Goal: Information Seeking & Learning: Learn about a topic

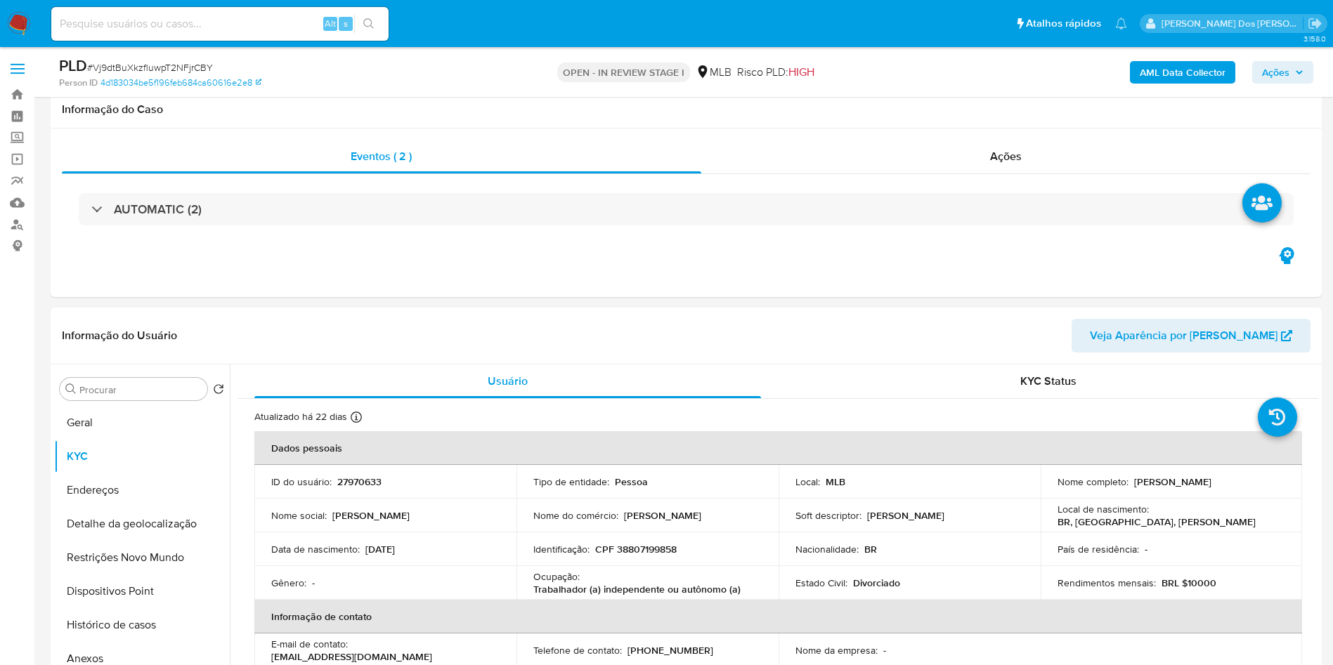
scroll to position [162, 0]
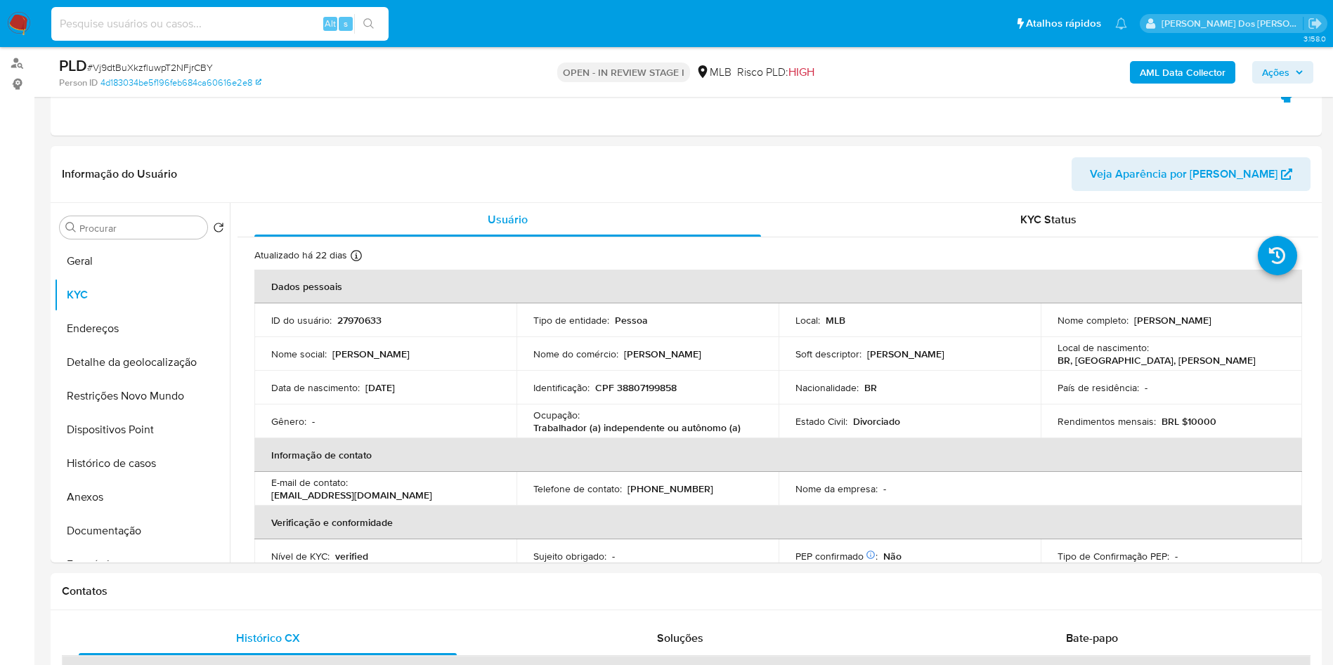
paste input "9NEvwZF6xhNtixI78t6n67yg"
click at [199, 22] on input at bounding box center [219, 24] width 337 height 18
type input "9NEvwZF6xhNtixI78t6n67yg"
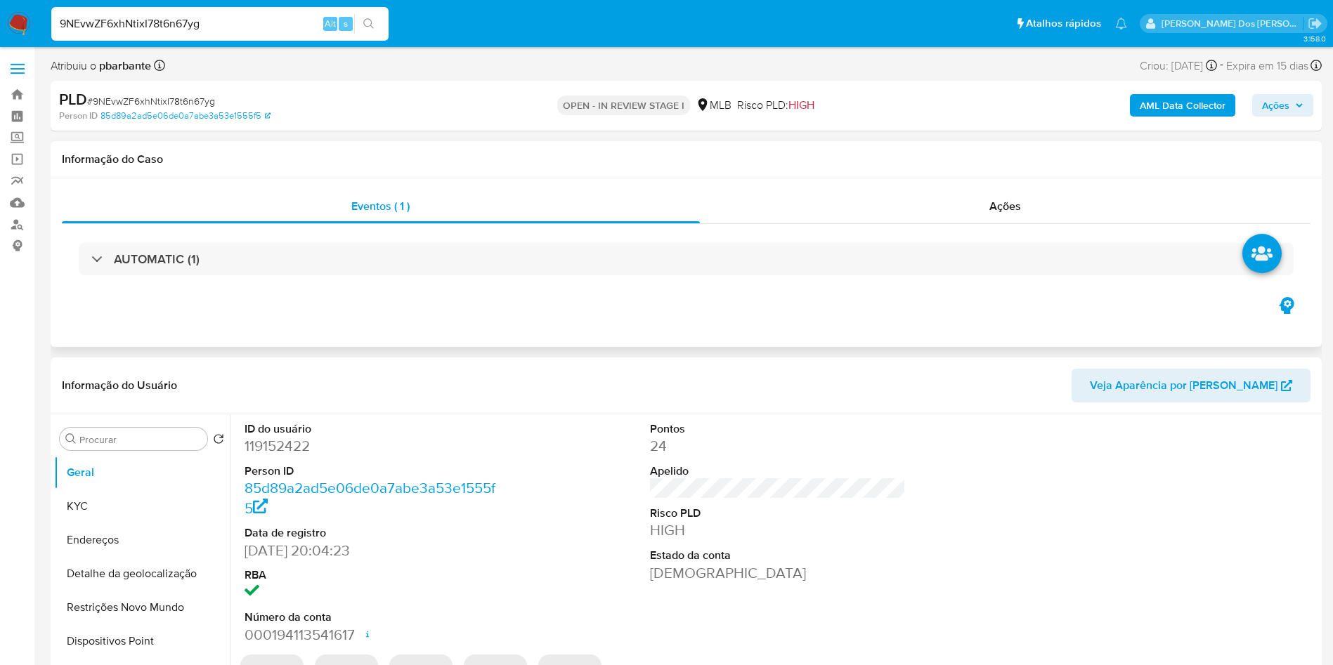
select select "10"
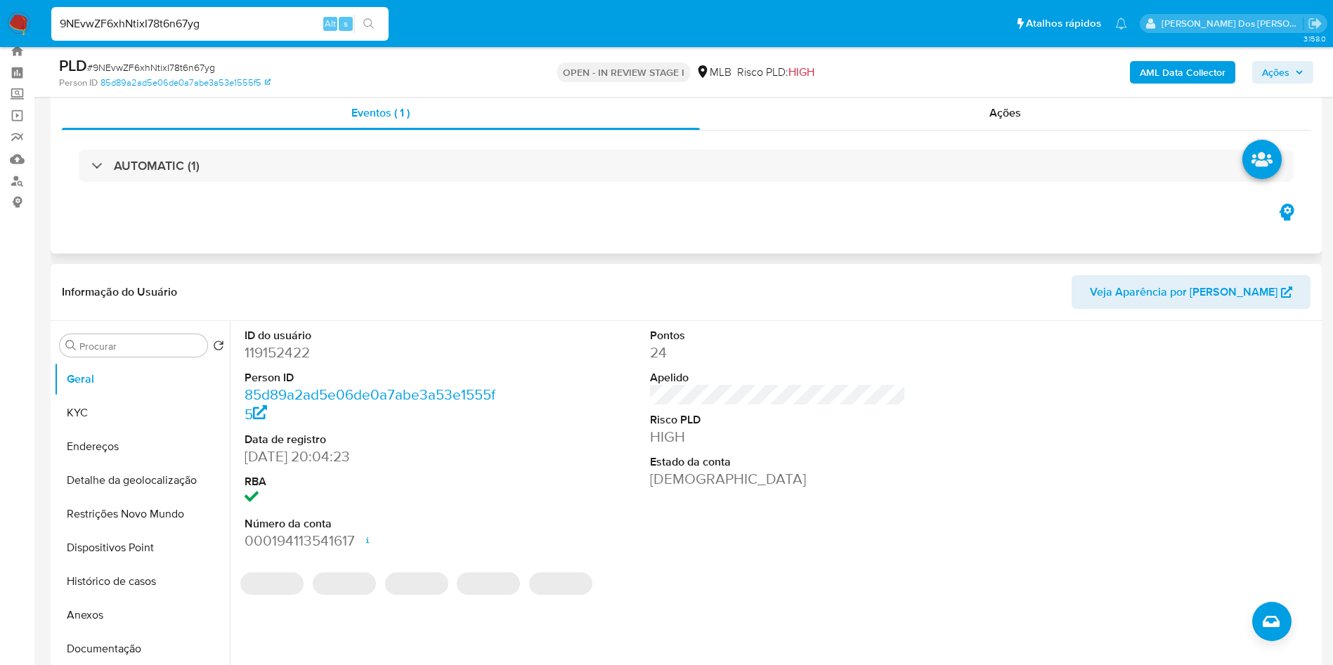
scroll to position [44, 0]
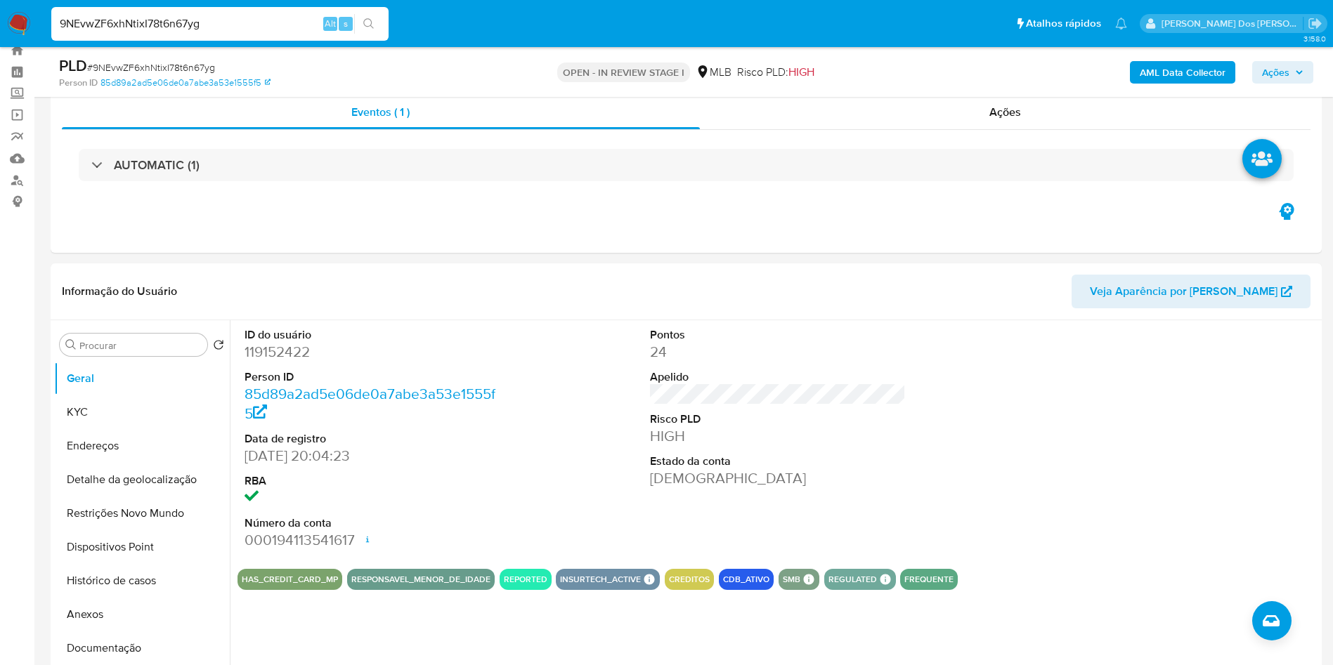
click at [1293, 68] on span "Ações" at bounding box center [1282, 73] width 41 height 20
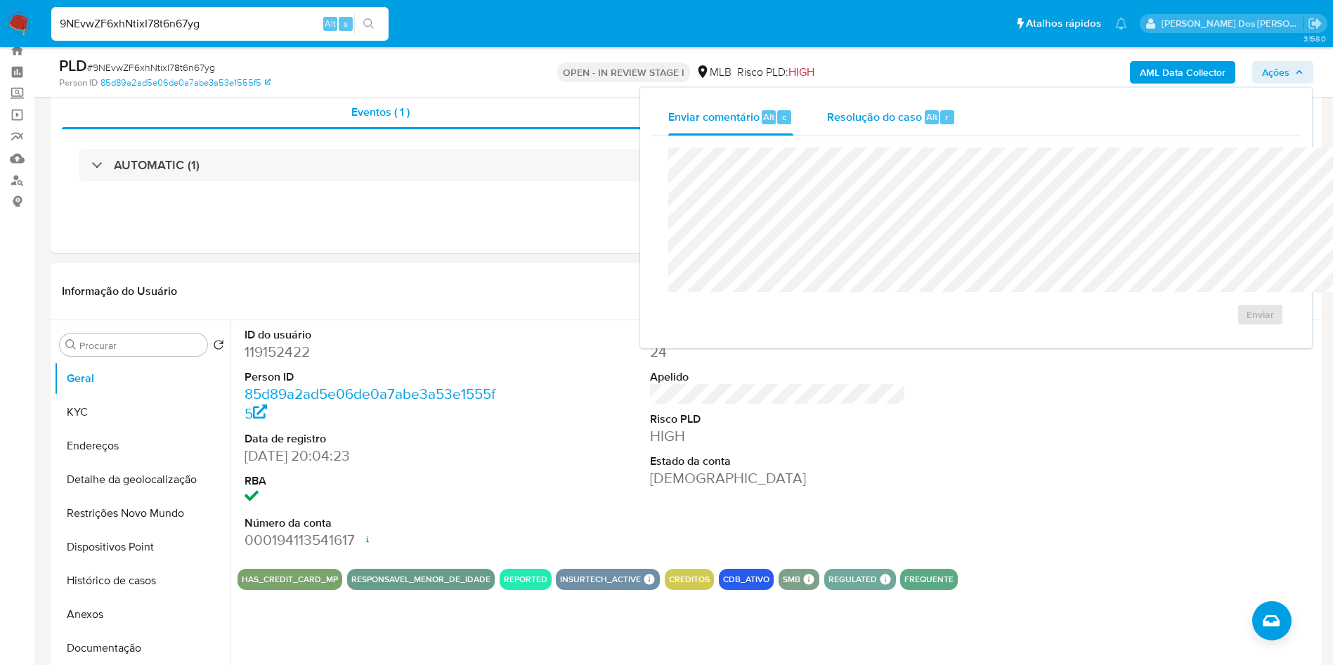
click at [926, 110] on span "Alt" at bounding box center [931, 116] width 11 height 13
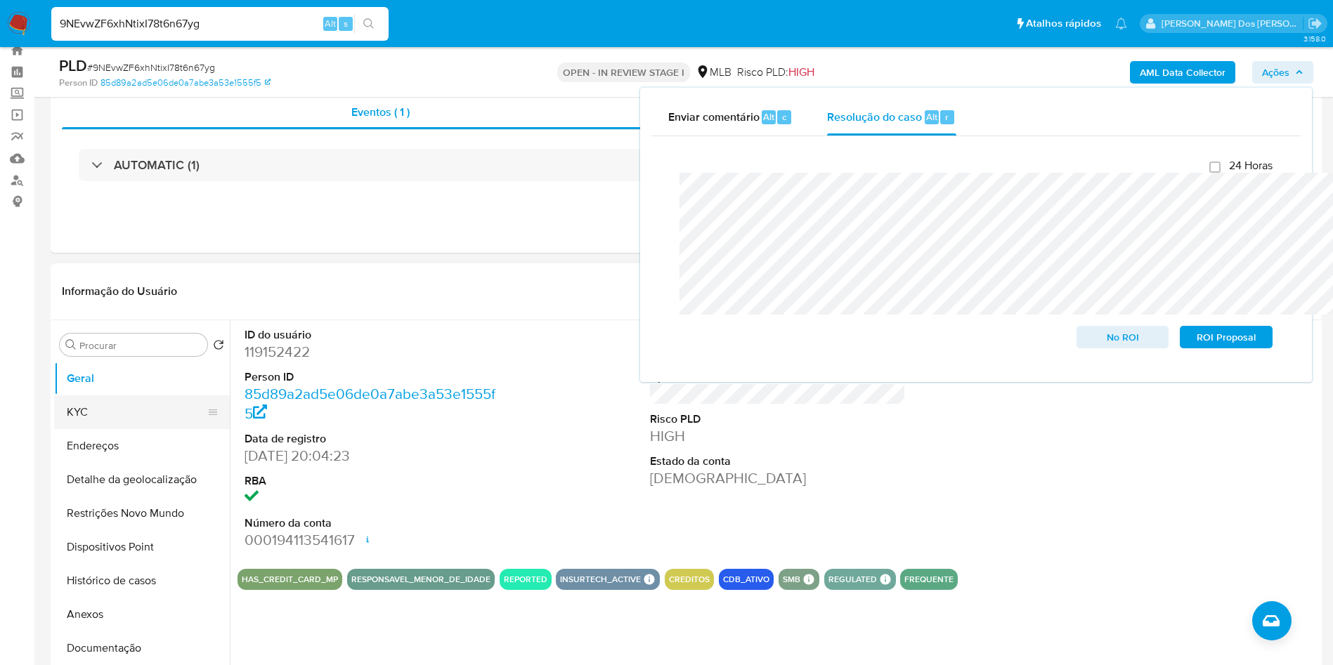
click at [111, 422] on button "KYC" at bounding box center [136, 413] width 164 height 34
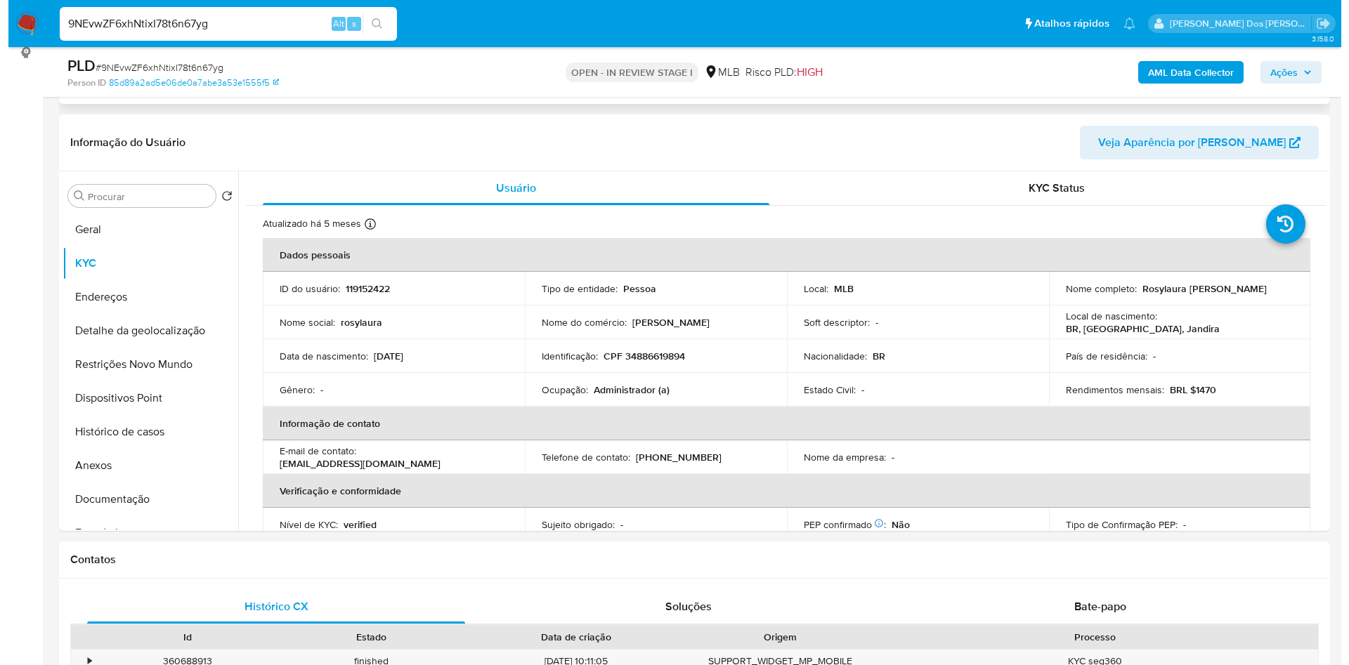
scroll to position [195, 0]
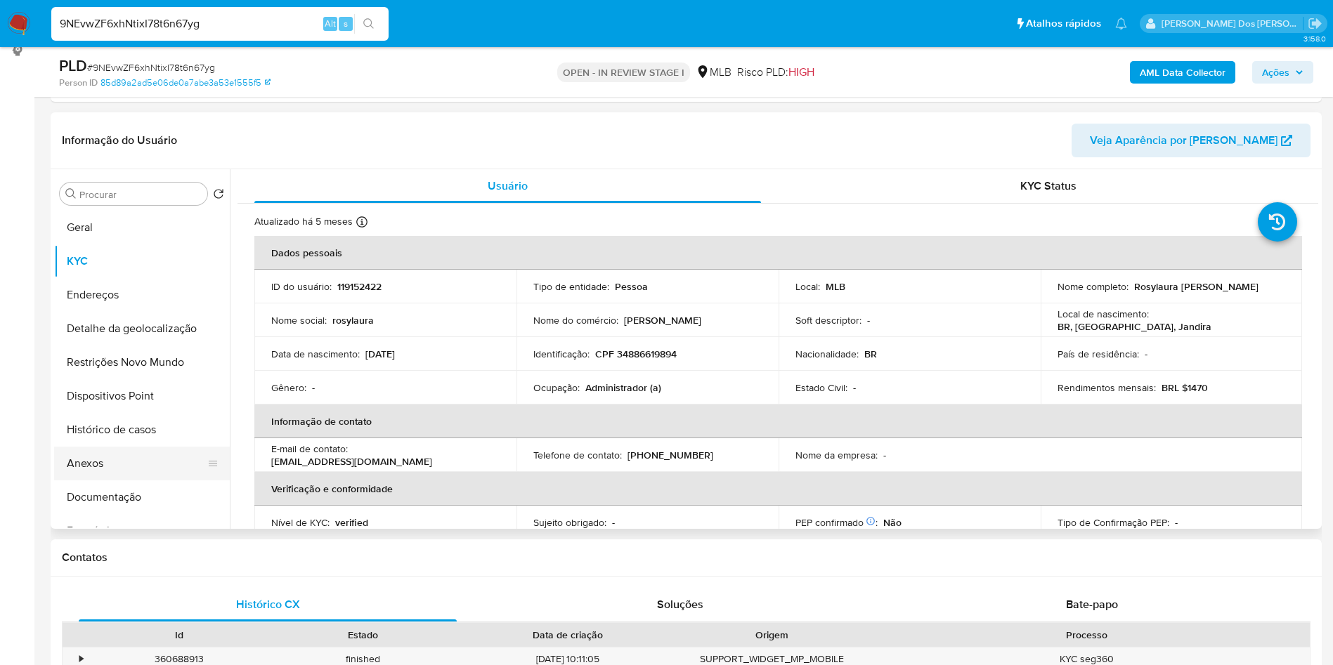
click at [110, 481] on button "Anexos" at bounding box center [136, 464] width 164 height 34
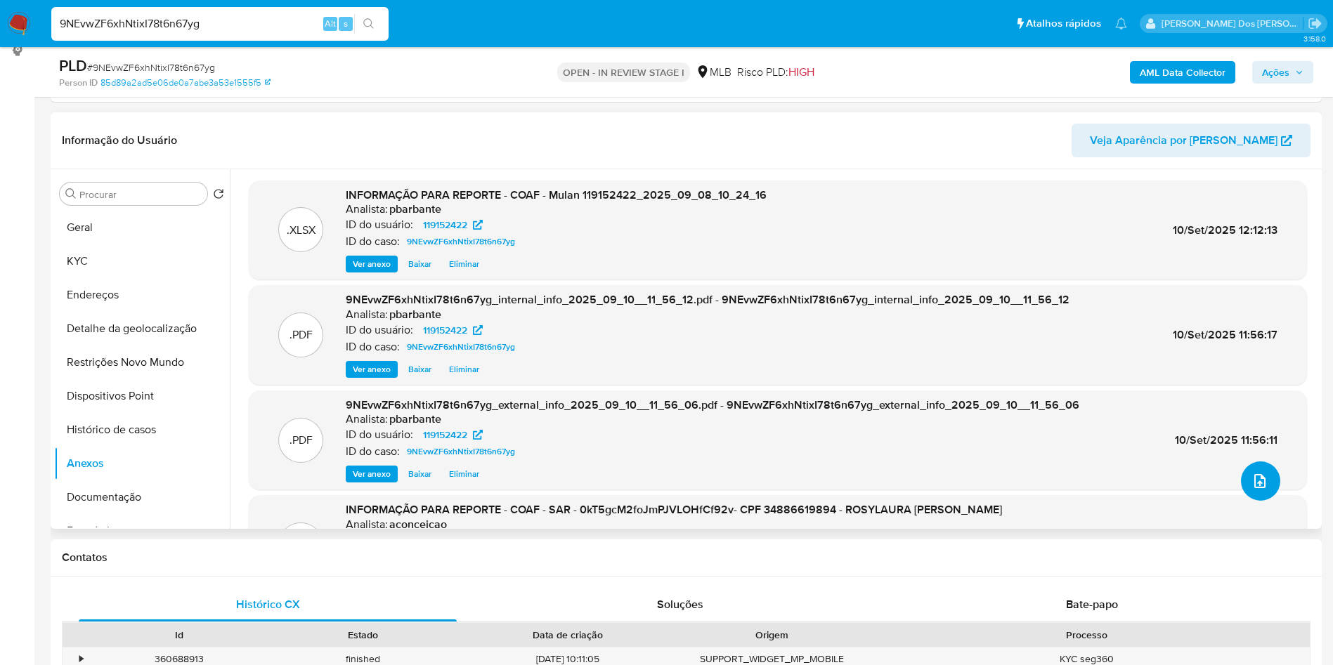
click at [1256, 490] on icon "upload-file" at bounding box center [1260, 481] width 17 height 17
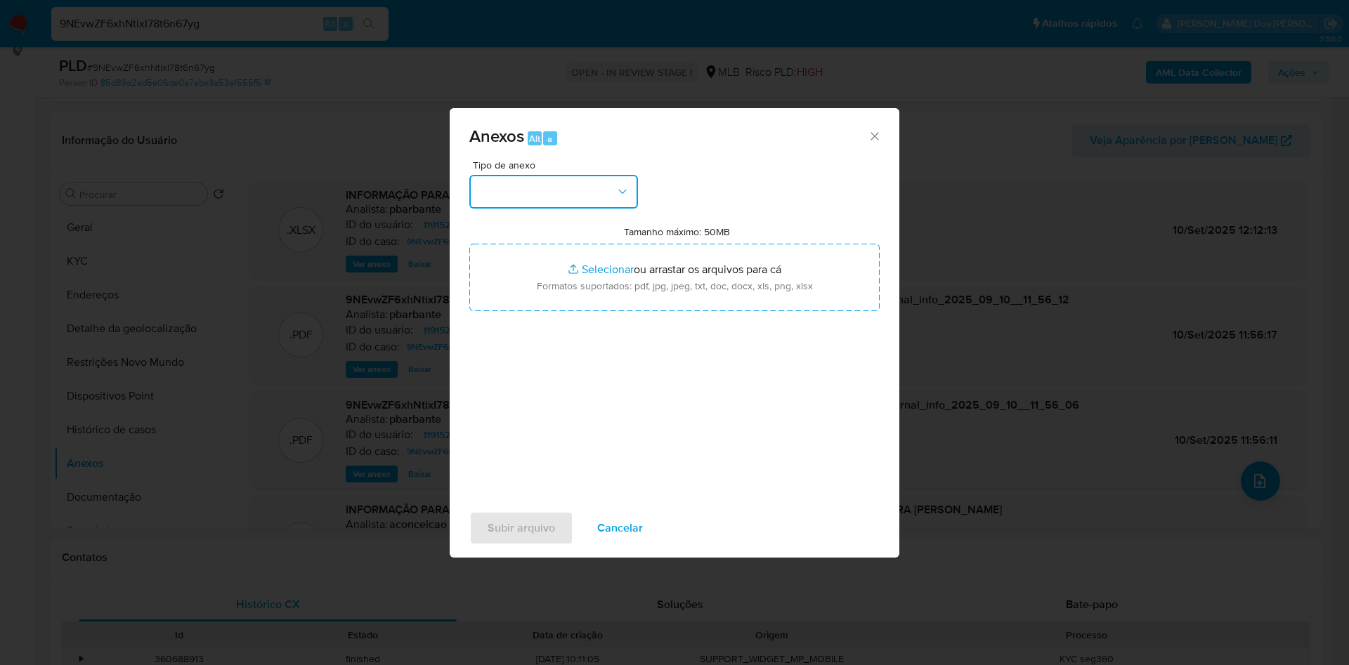
click at [506, 175] on button "button" at bounding box center [553, 192] width 169 height 34
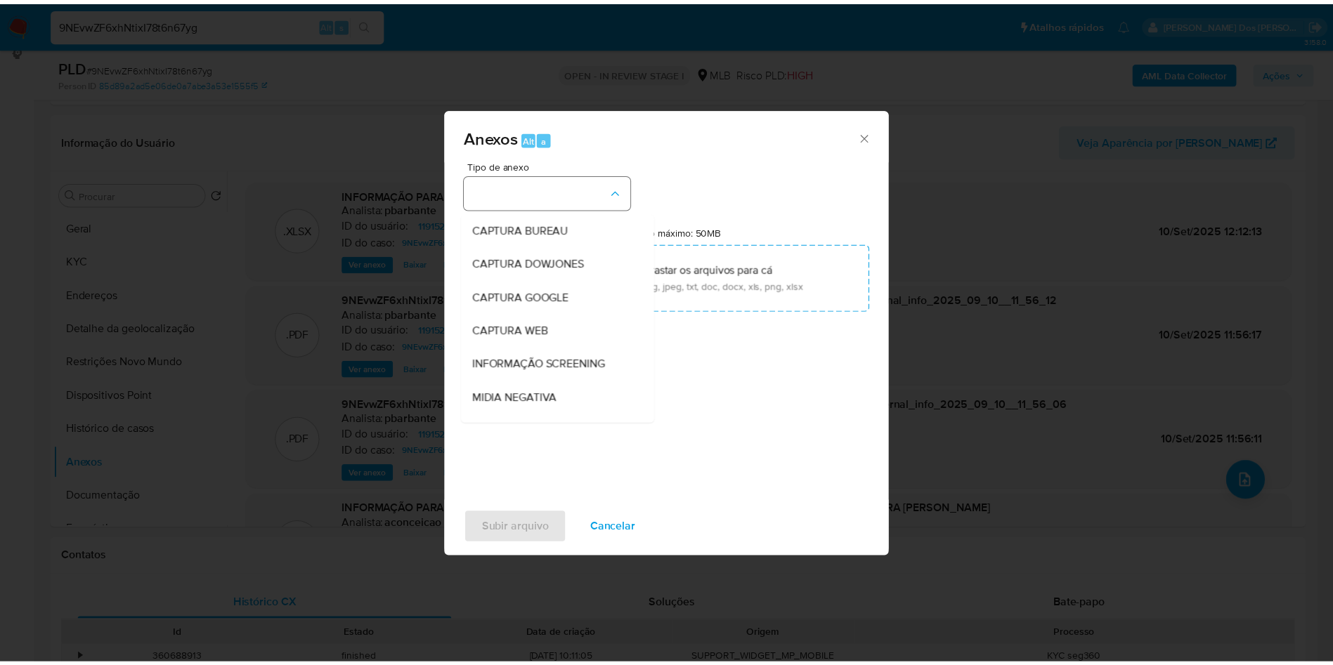
scroll to position [188, 0]
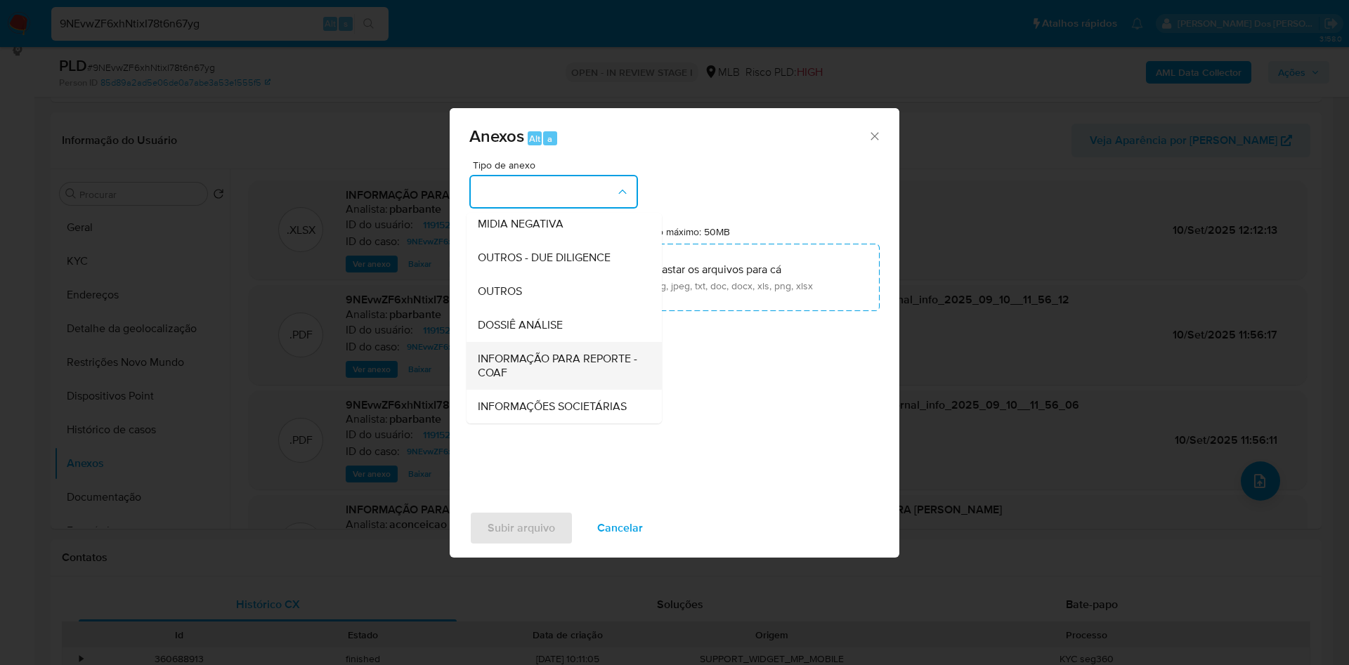
click at [505, 342] on div "INFORMAÇÃO PARA REPORTE - COAF" at bounding box center [560, 366] width 164 height 48
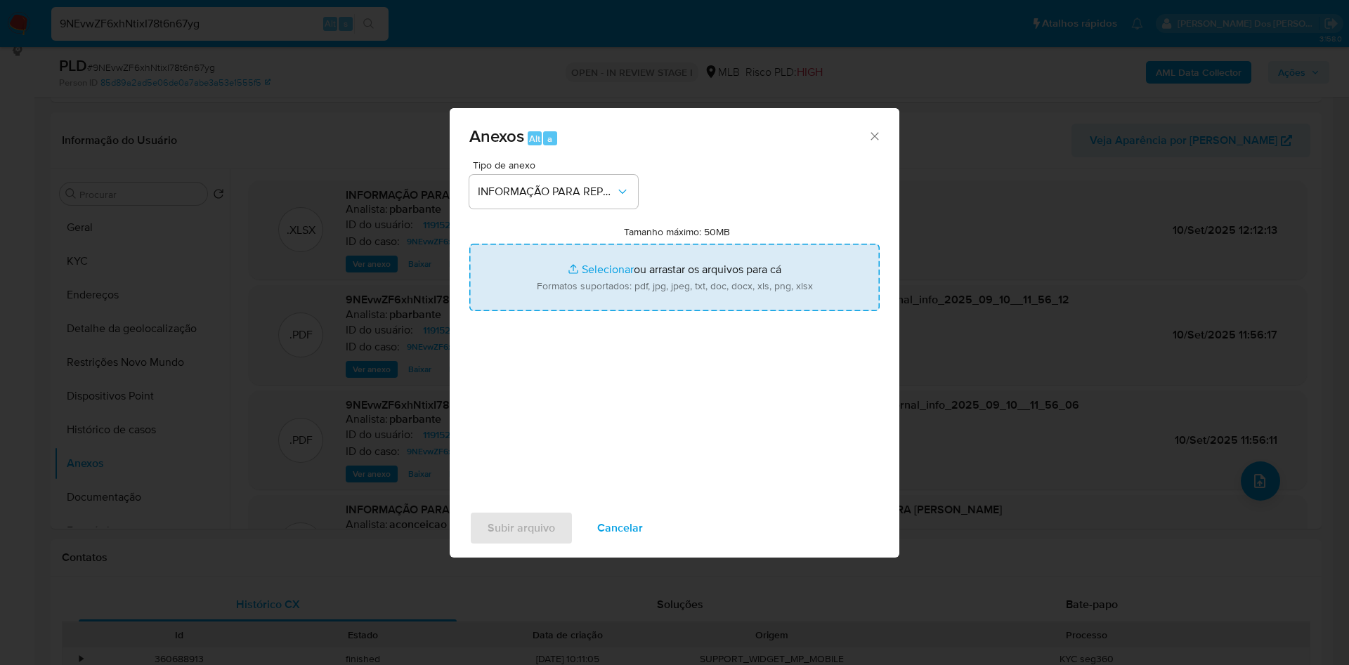
type input "C:\fakepath\SAR - XXX - CPF 34886619894 - ROSYLAURA APARECIDA ALVES VIEIRA.pdf"
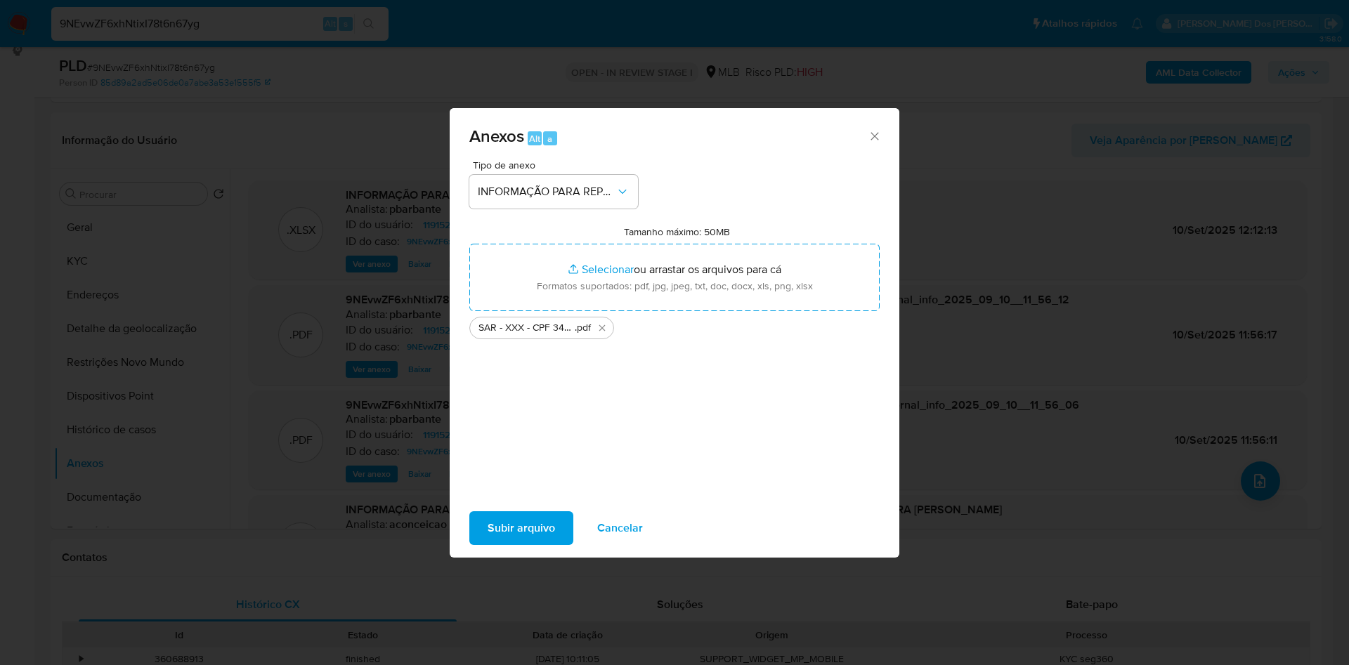
click at [506, 519] on div "Subir arquivo Cancelar" at bounding box center [675, 528] width 450 height 53
click at [497, 543] on span "Subir arquivo" at bounding box center [521, 528] width 67 height 31
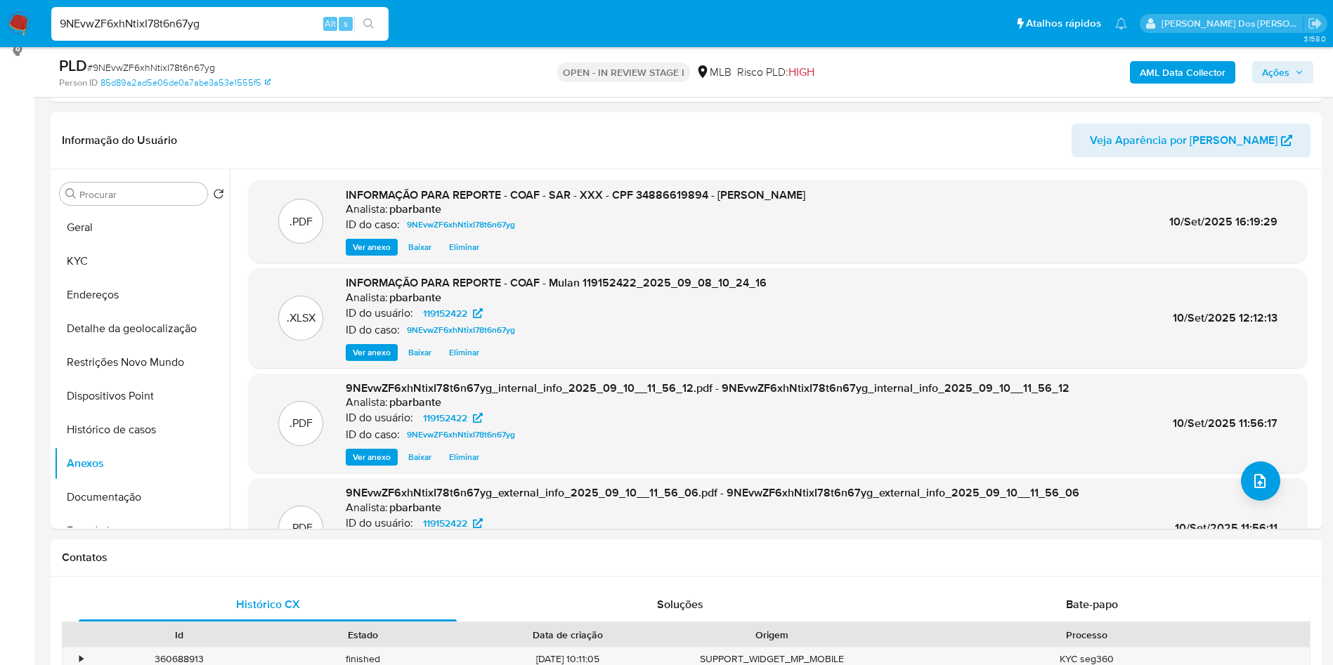
click at [836, 74] on div "OPEN - IN REVIEW STAGE I MLB Risco PLD: HIGH" at bounding box center [686, 72] width 415 height 33
click at [1270, 66] on span "Ações" at bounding box center [1275, 72] width 27 height 22
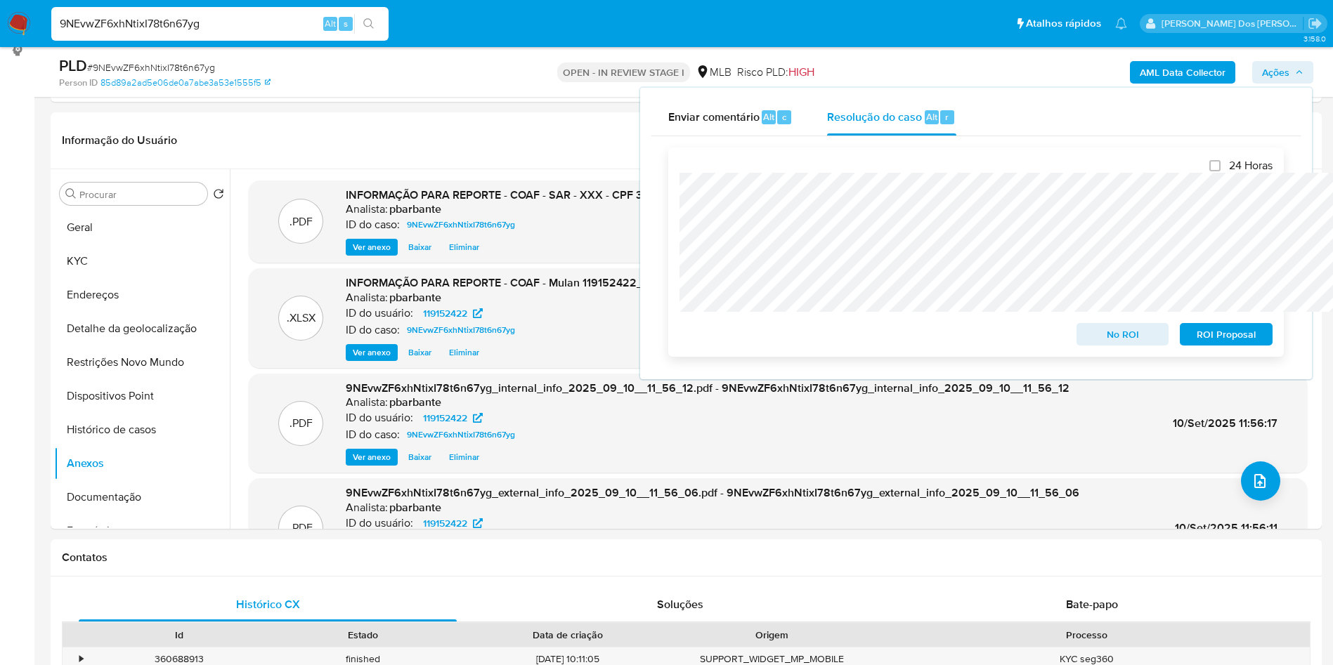
click at [1229, 344] on span "ROI Proposal" at bounding box center [1226, 335] width 73 height 20
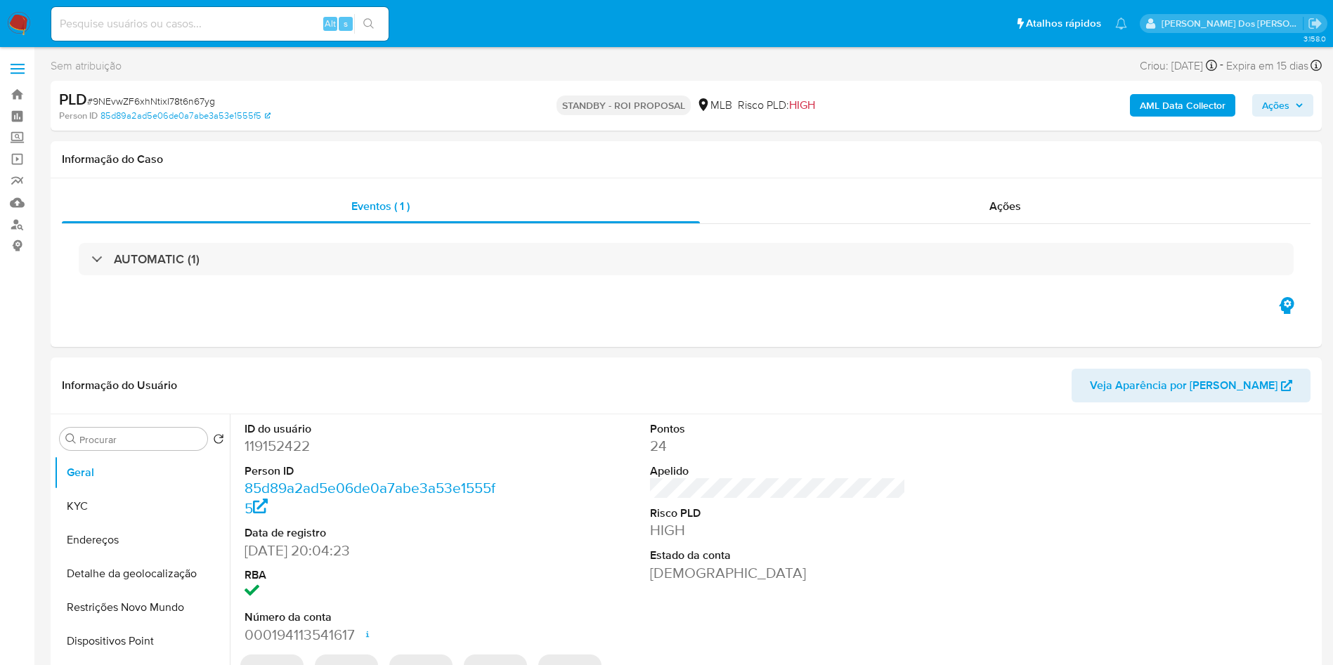
select select "10"
paste input "fzaKt5VFZcDf7nsjJyJe8XEx"
click at [274, 15] on input "fzaKt5VFZcDf7nsjJyJe8XEx" at bounding box center [219, 24] width 337 height 18
type input "fzaKt5VFZcDf7nsjJyJe8XEx"
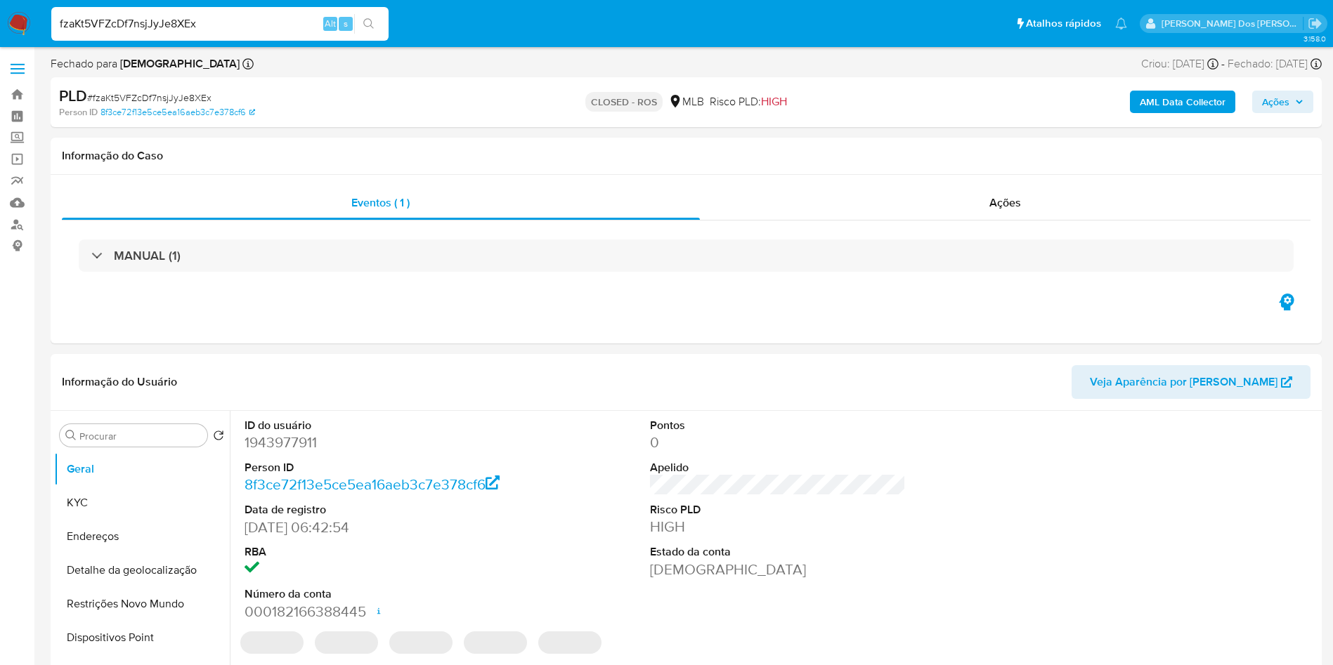
select select "10"
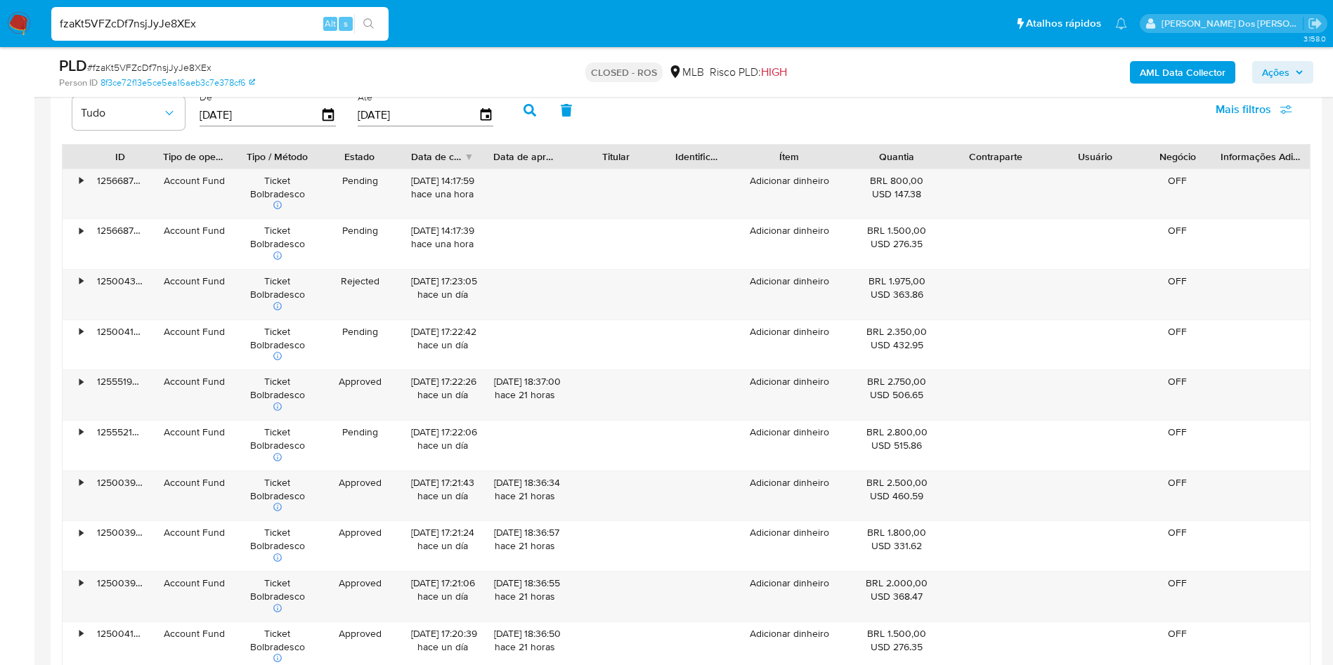
scroll to position [1557, 0]
click at [77, 405] on div "•" at bounding box center [75, 393] width 25 height 50
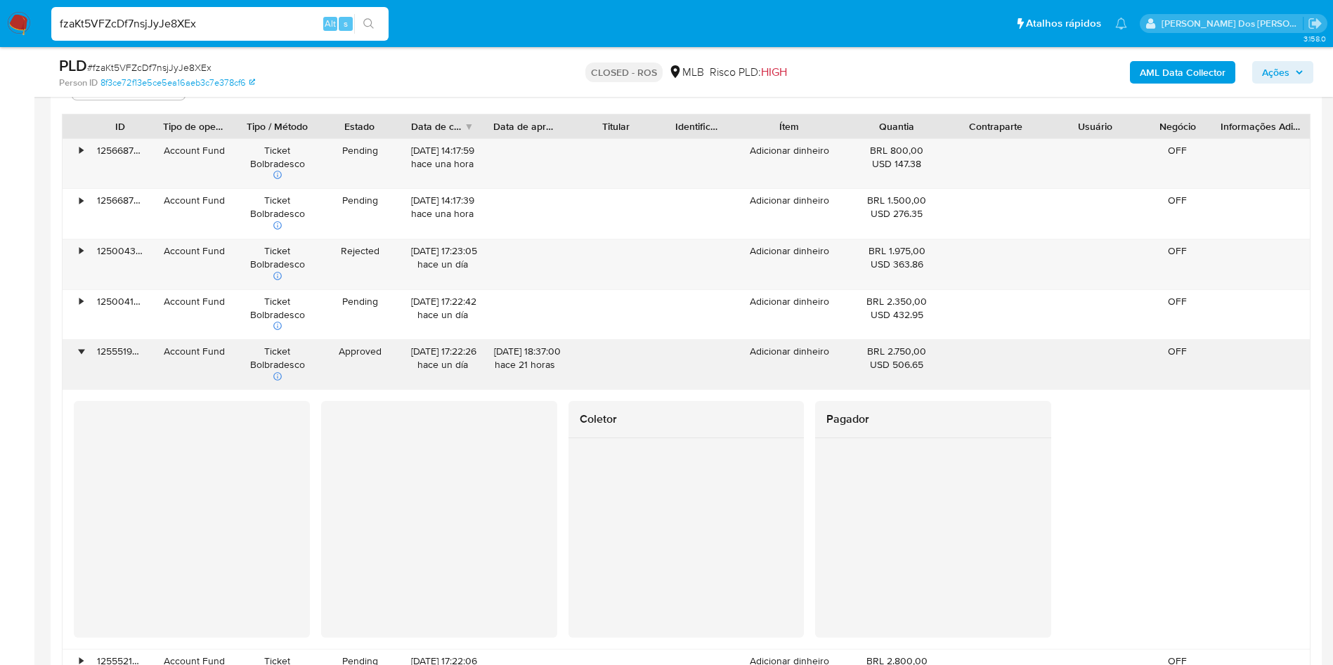
scroll to position [1587, 0]
click at [76, 274] on div "•" at bounding box center [75, 263] width 25 height 50
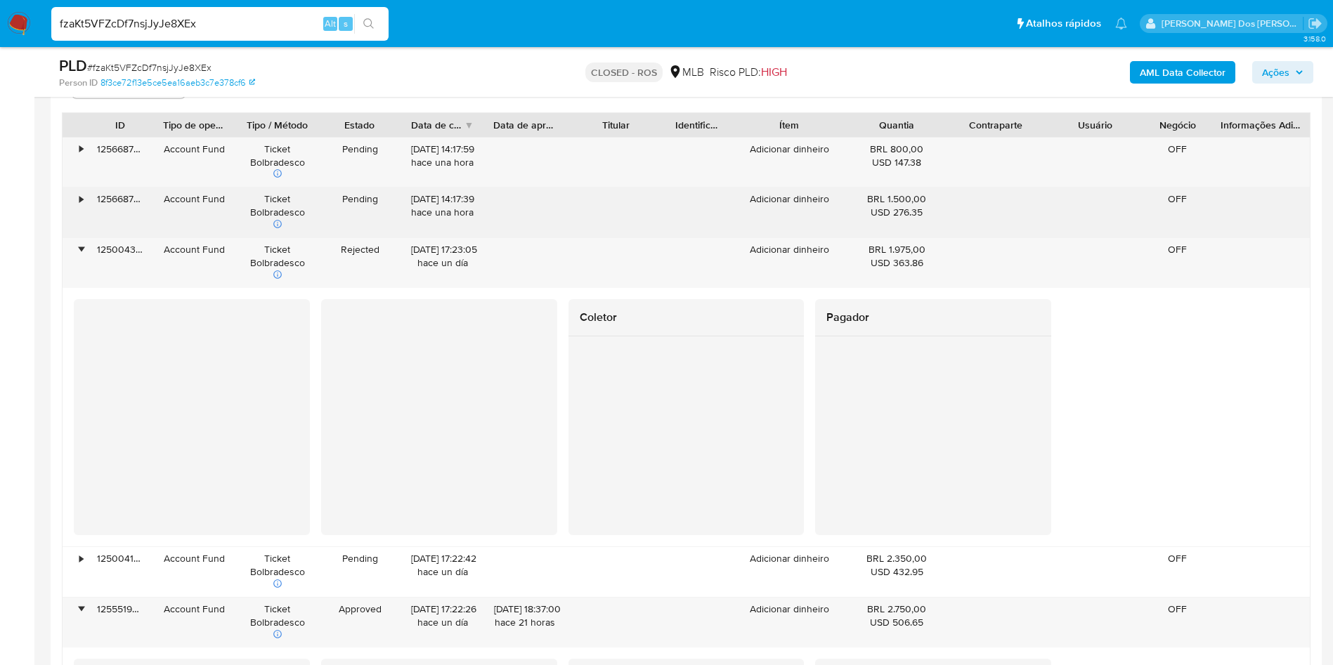
click at [74, 236] on div "•" at bounding box center [75, 213] width 25 height 50
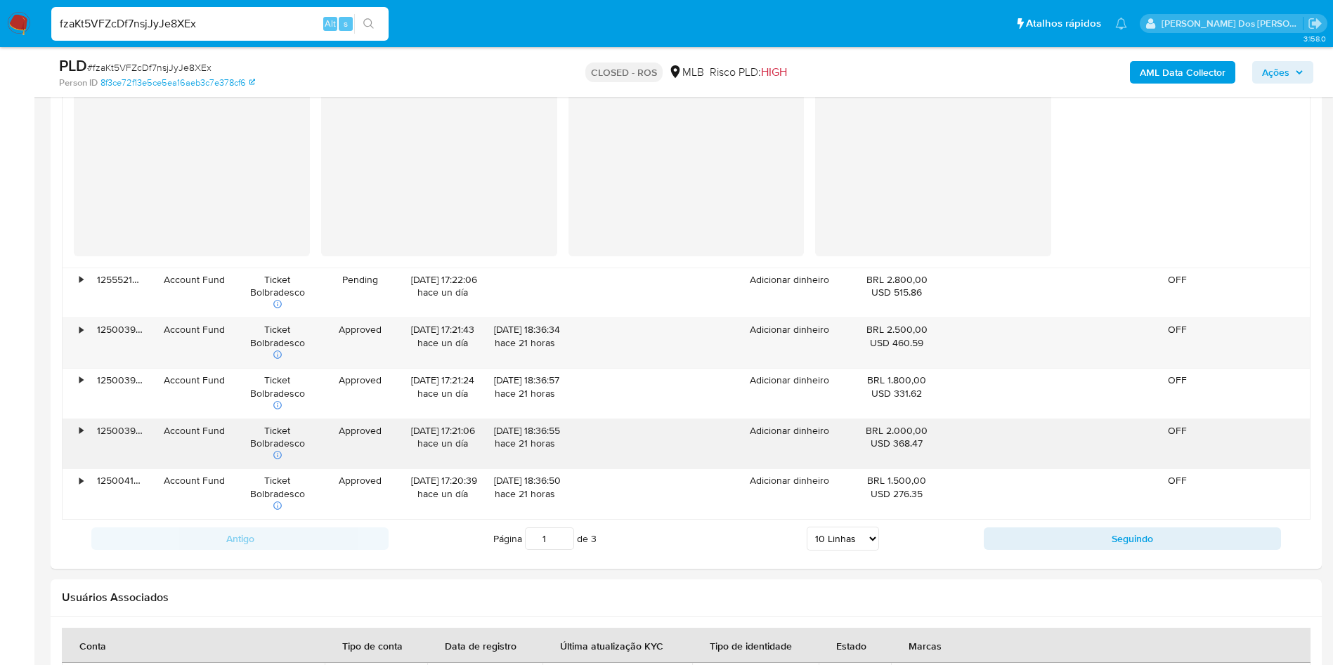
scroll to position [2487, 0]
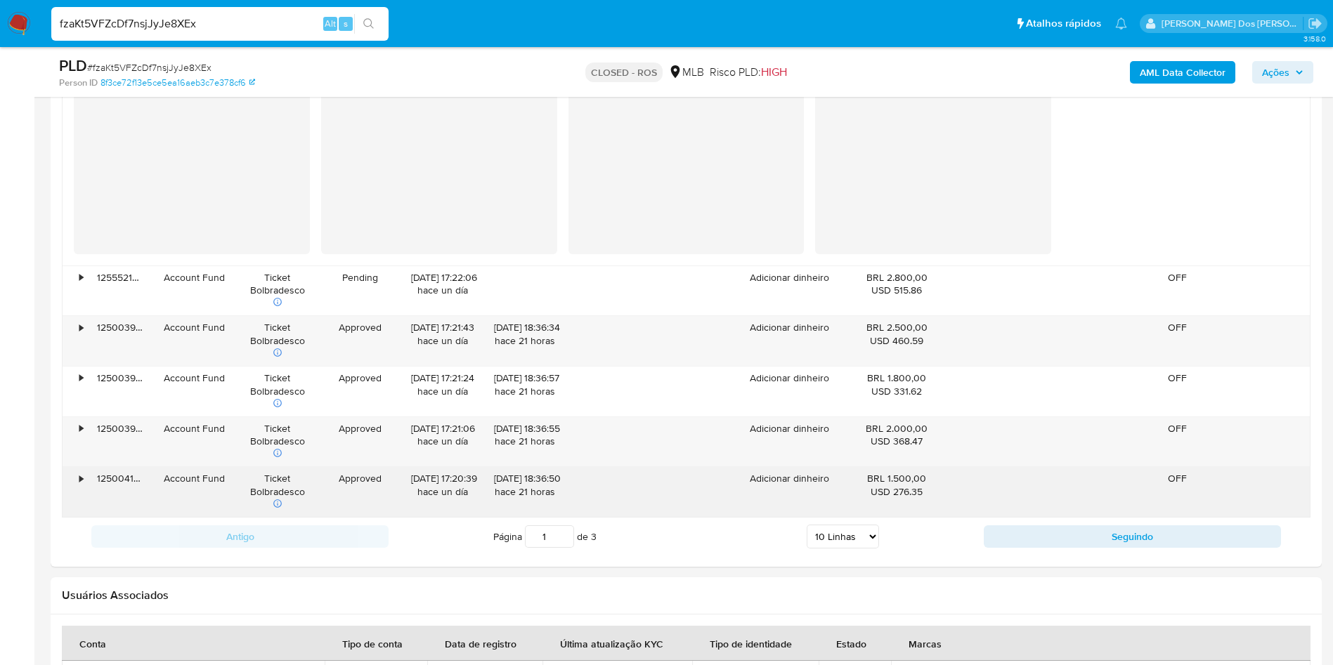
click at [89, 507] on div "125004124105" at bounding box center [120, 492] width 66 height 50
click at [72, 508] on div "•" at bounding box center [75, 492] width 25 height 50
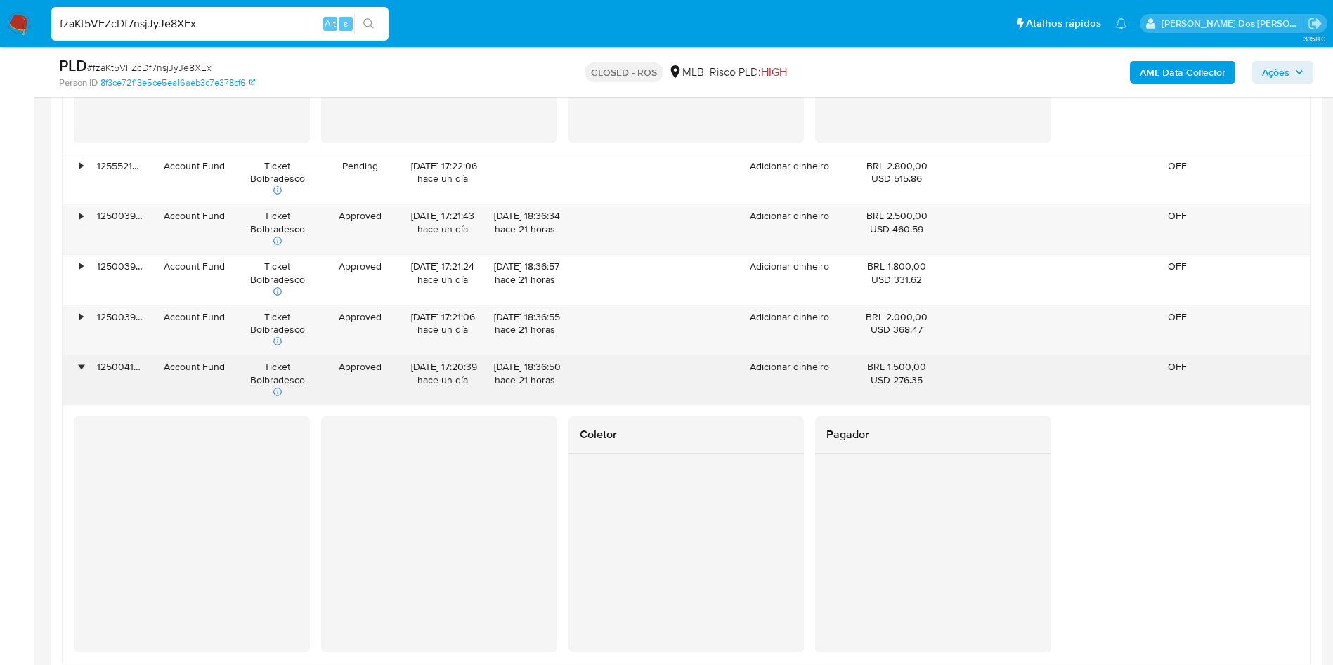
scroll to position [2604, 0]
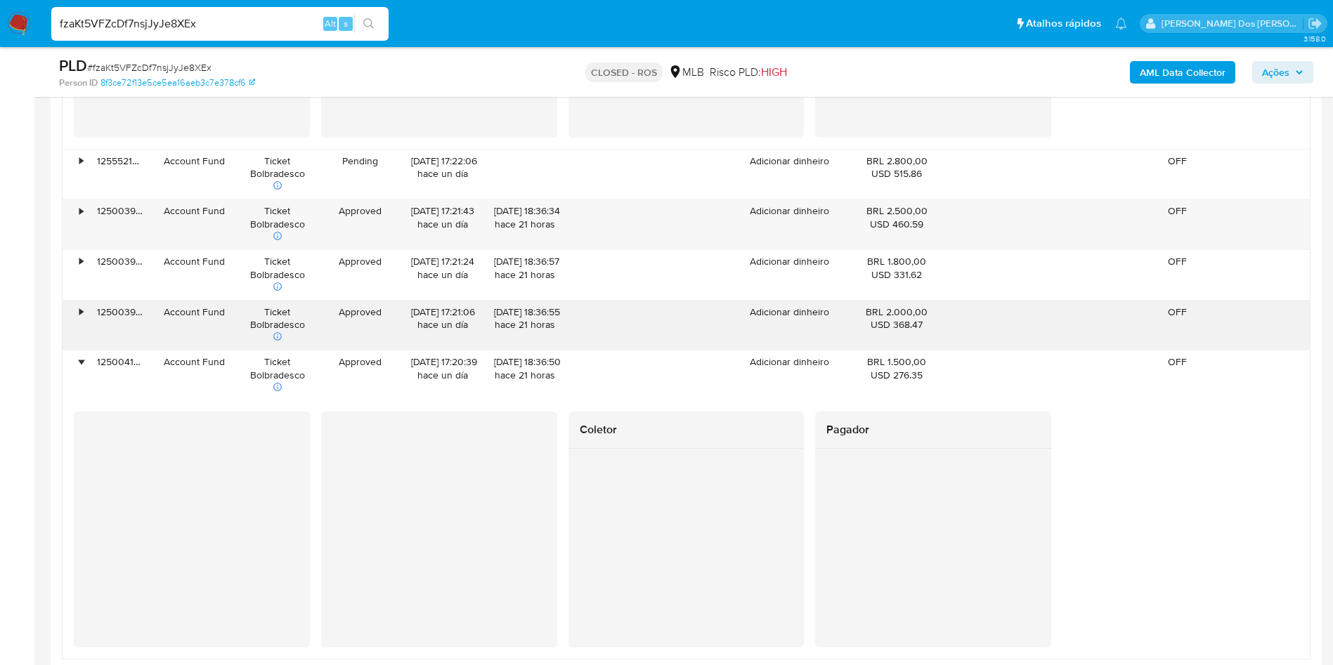
click at [83, 319] on div "•" at bounding box center [81, 312] width 4 height 13
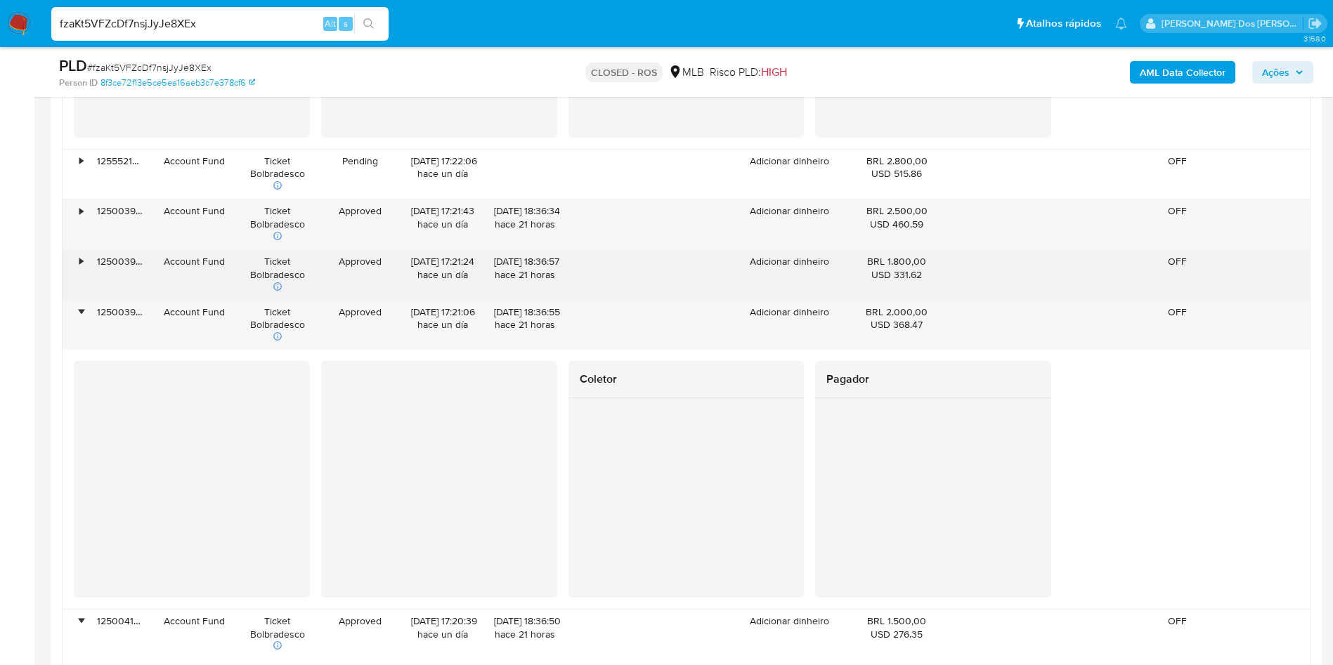
click at [83, 268] on div "•" at bounding box center [81, 261] width 4 height 13
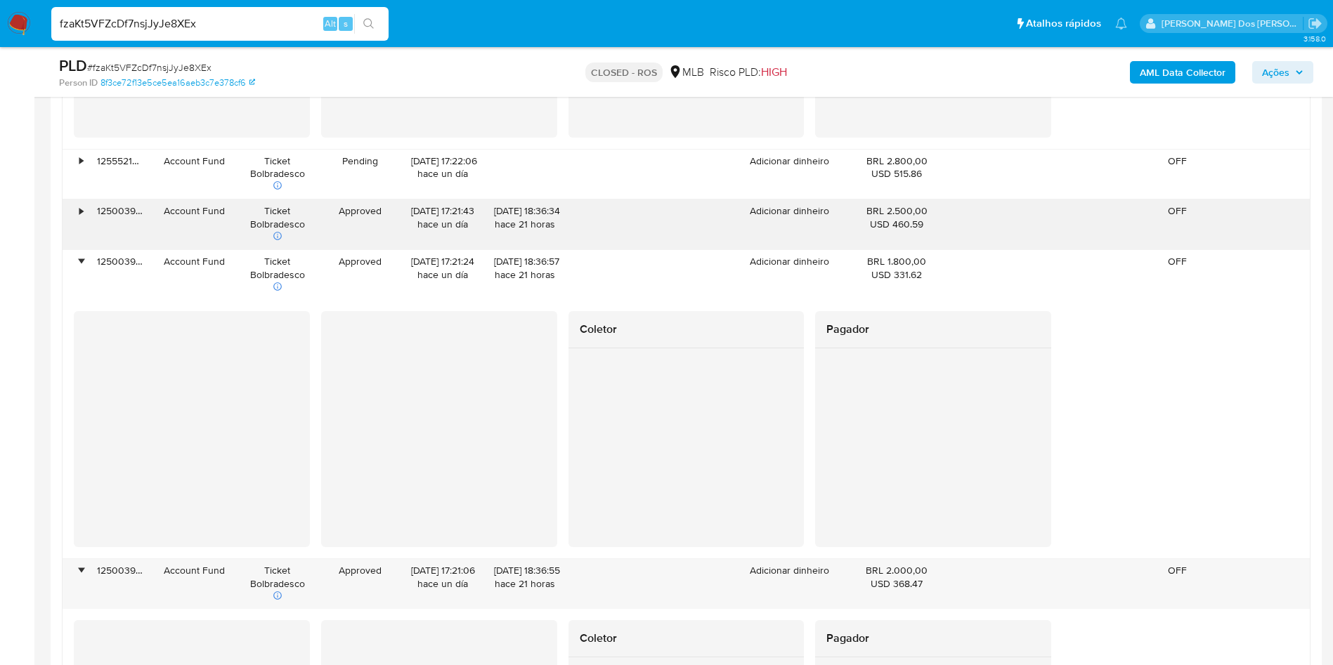
click at [80, 218] on div "•" at bounding box center [81, 210] width 4 height 13
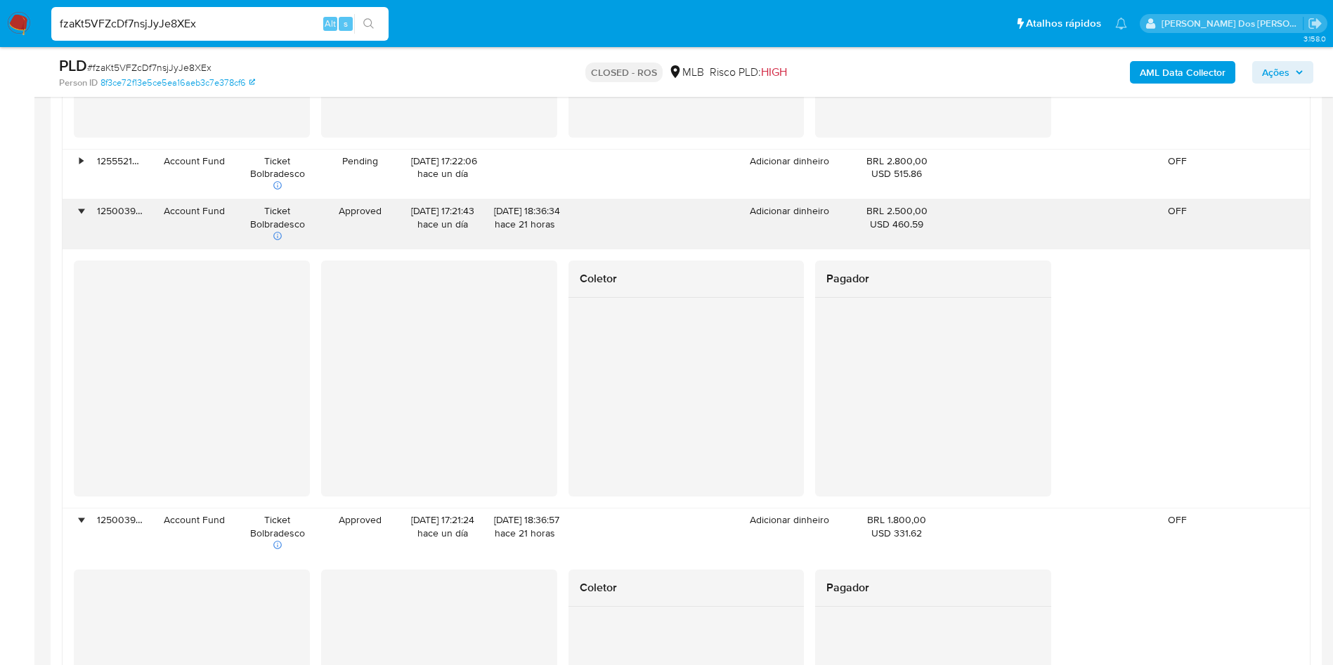
click at [79, 218] on div "•" at bounding box center [81, 210] width 4 height 13
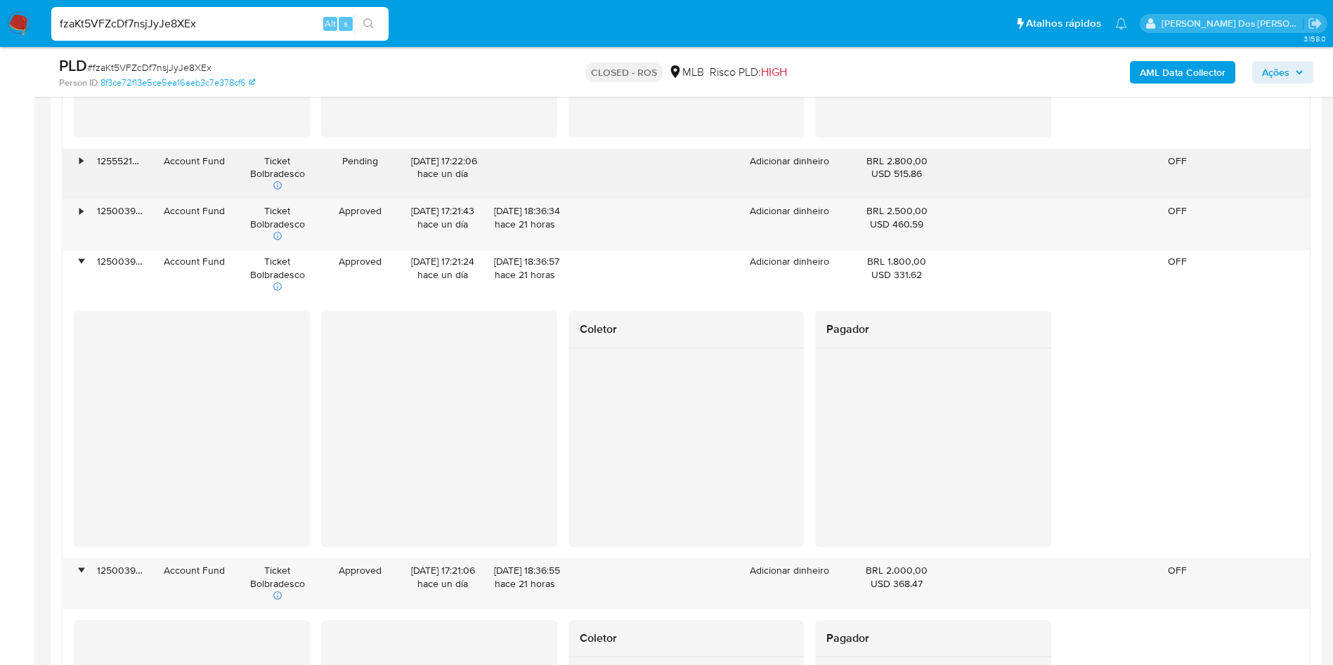
click at [82, 200] on div "•" at bounding box center [75, 175] width 25 height 50
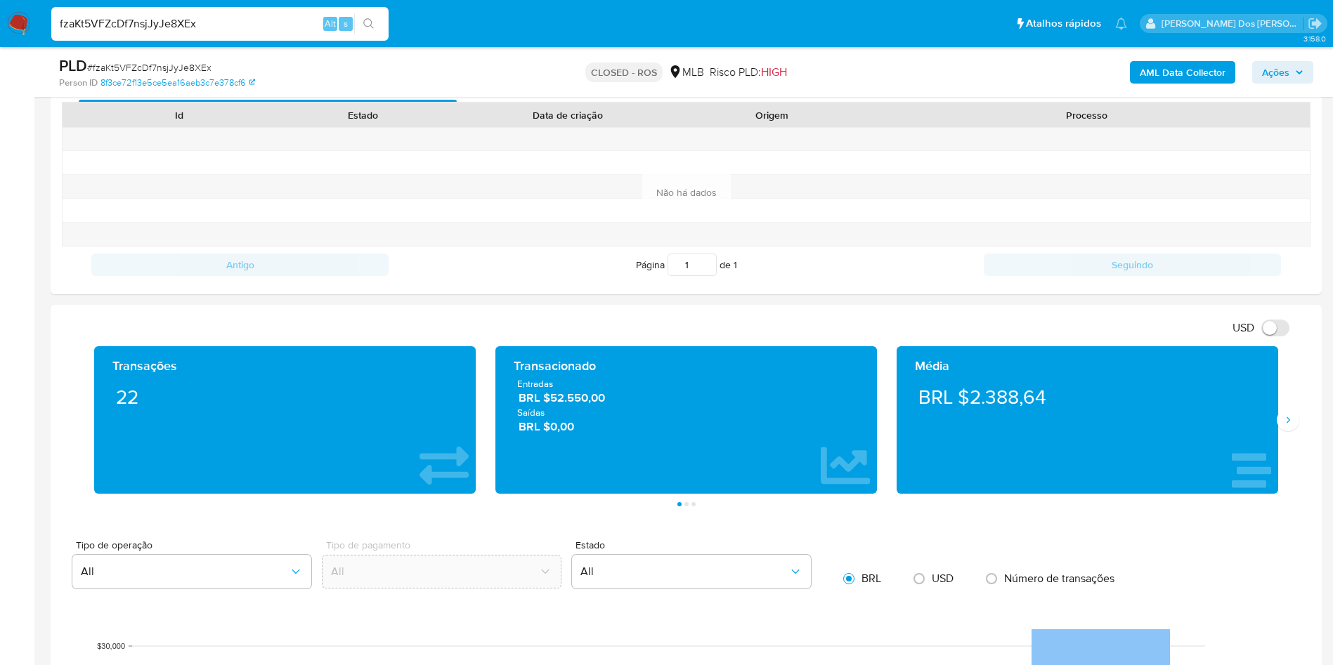
scroll to position [708, 0]
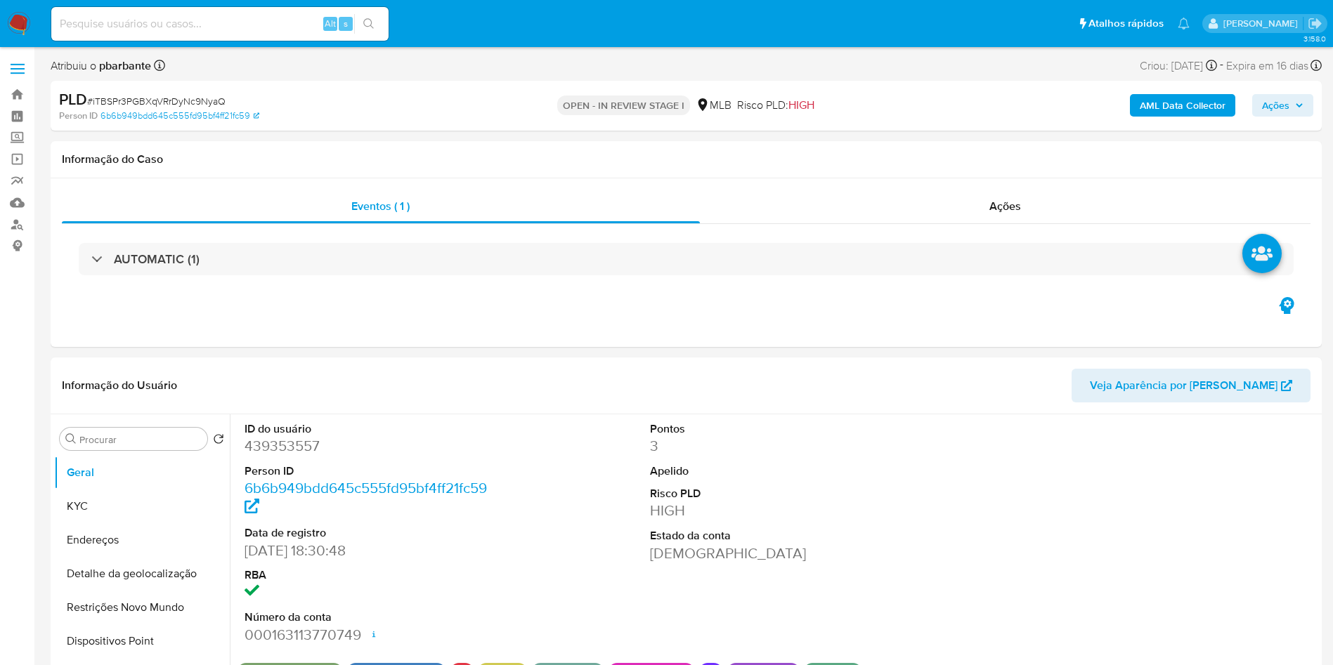
select select "10"
click at [99, 519] on button "KYC" at bounding box center [136, 507] width 164 height 34
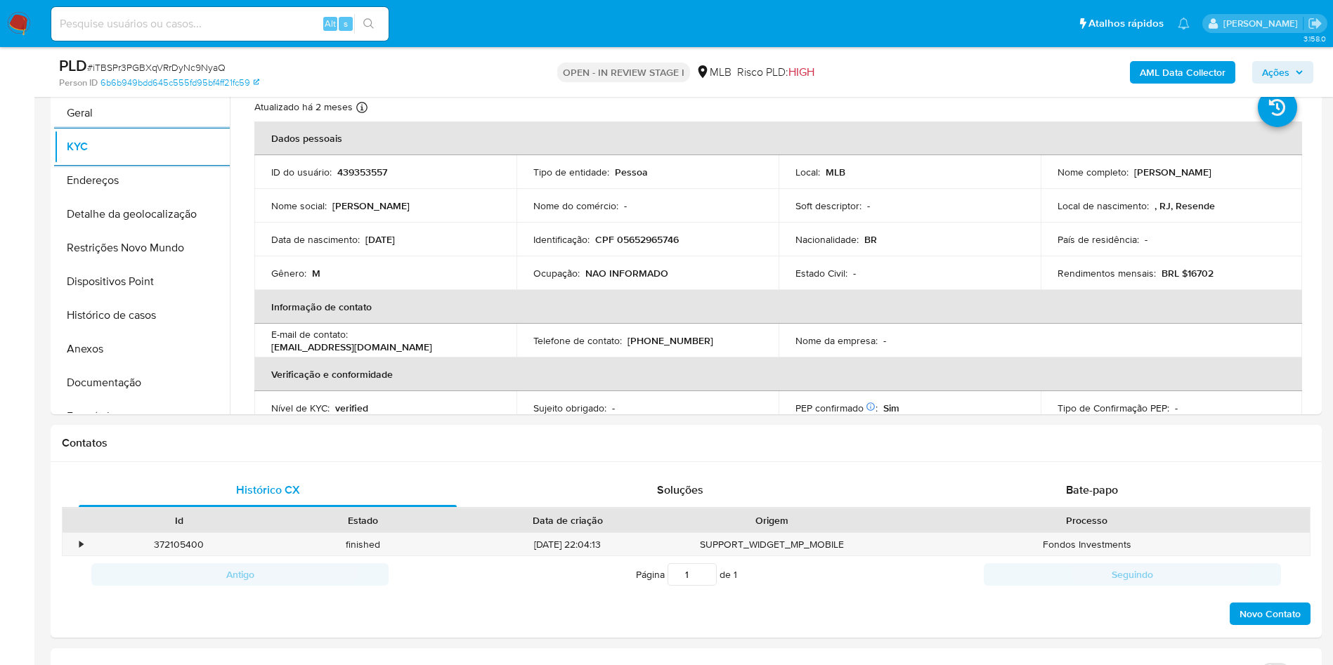
scroll to position [311, 0]
drag, startPoint x: 1219, startPoint y: 297, endPoint x: 1180, endPoint y: 297, distance: 39.4
click at [1180, 278] on div "Rendimentos mensais : BRL $16702" at bounding box center [1172, 272] width 228 height 13
copy p "16702"
click at [116, 396] on button "Documentação" at bounding box center [136, 382] width 164 height 34
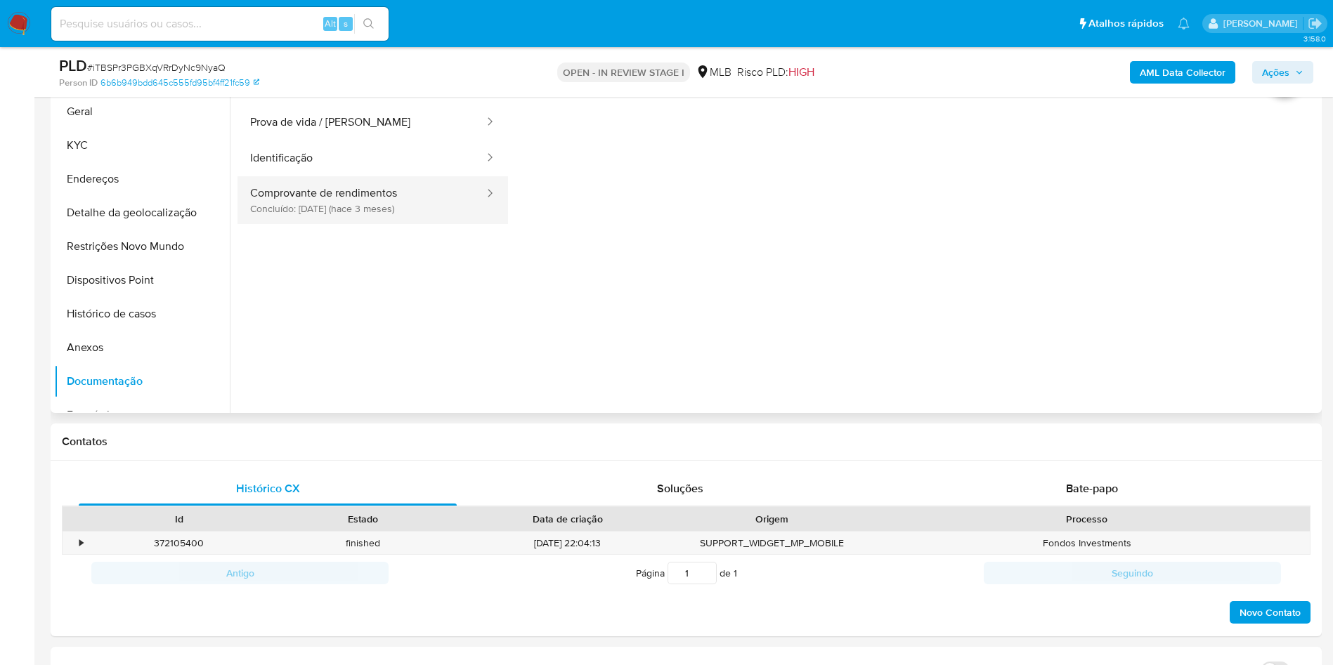
click at [342, 210] on button "Comprovante de rendimentos Concluído: 17/06/2025 (hace 3 meses)" at bounding box center [362, 200] width 248 height 48
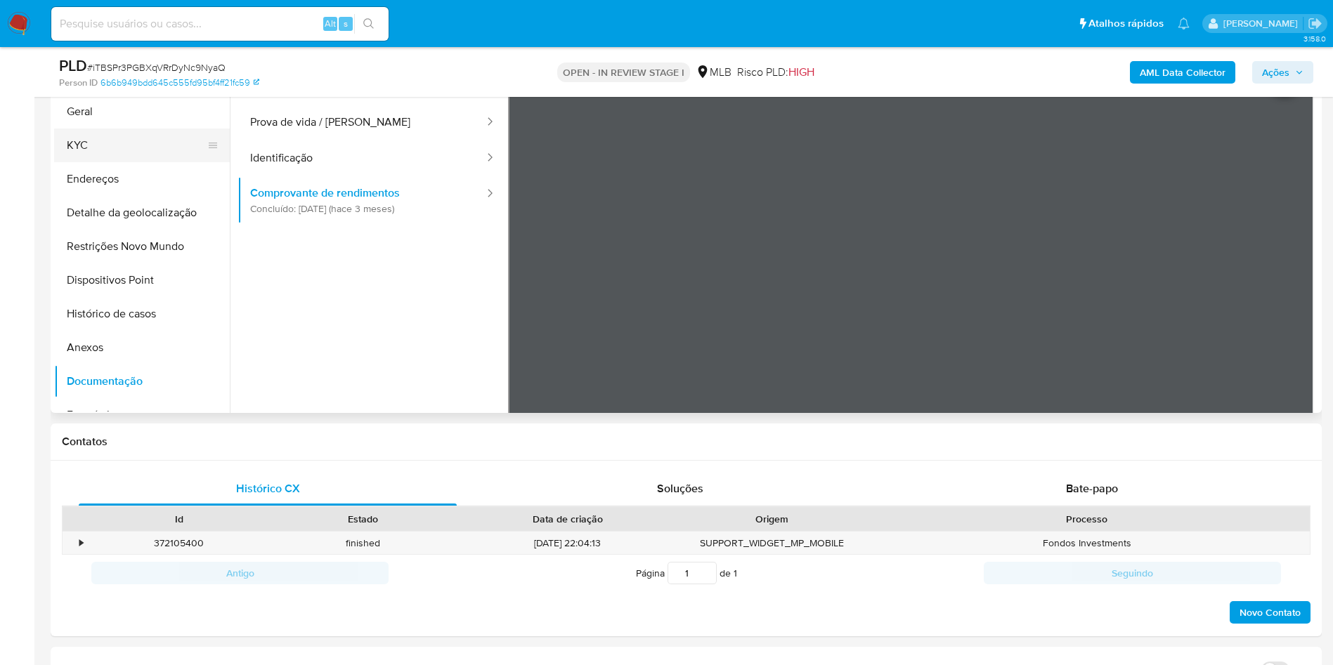
click at [147, 162] on button "KYC" at bounding box center [136, 146] width 164 height 34
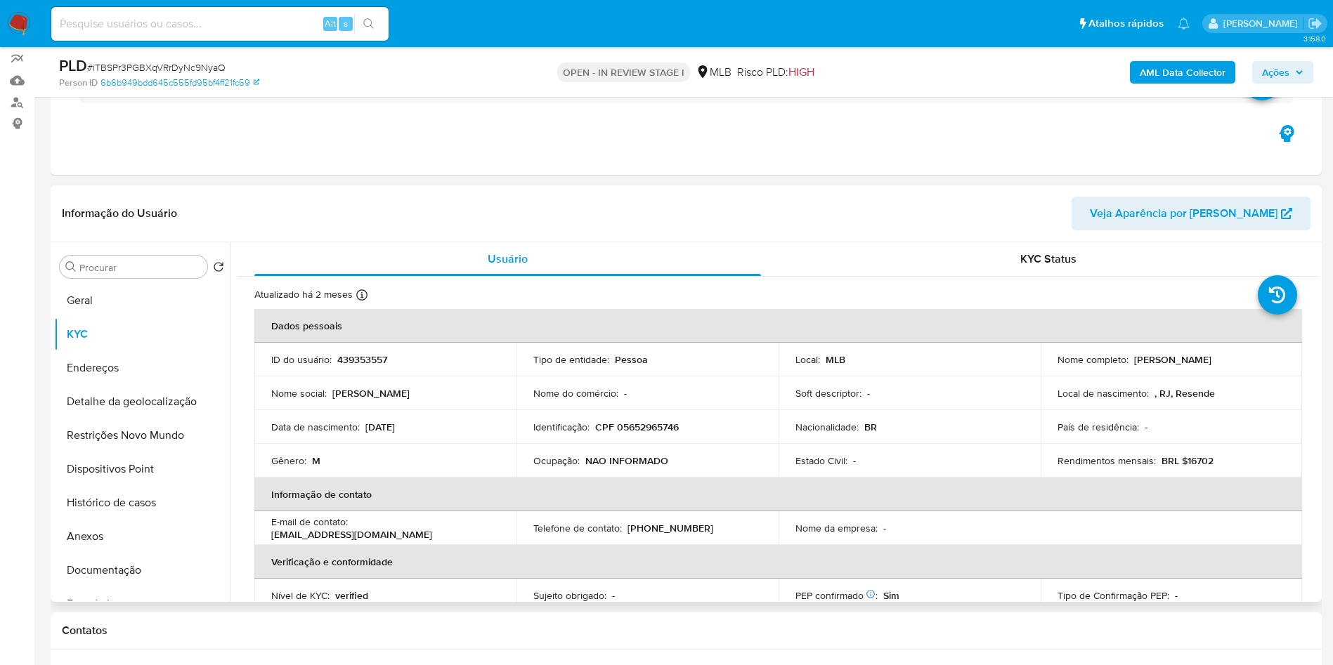
scroll to position [122, 0]
click at [982, 243] on div "Informação do Usuário Veja Aparência por Pessoa" at bounding box center [686, 214] width 1271 height 57
click at [983, 269] on div "KYC Status" at bounding box center [1048, 260] width 507 height 34
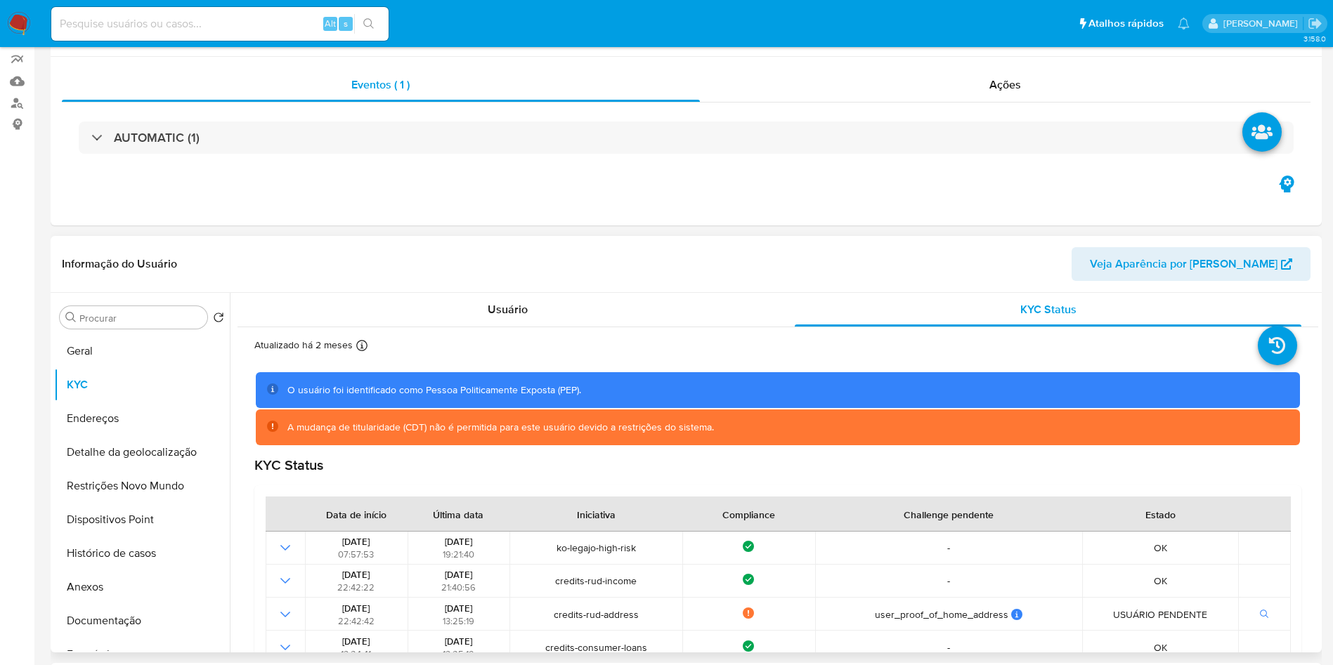
scroll to position [0, 0]
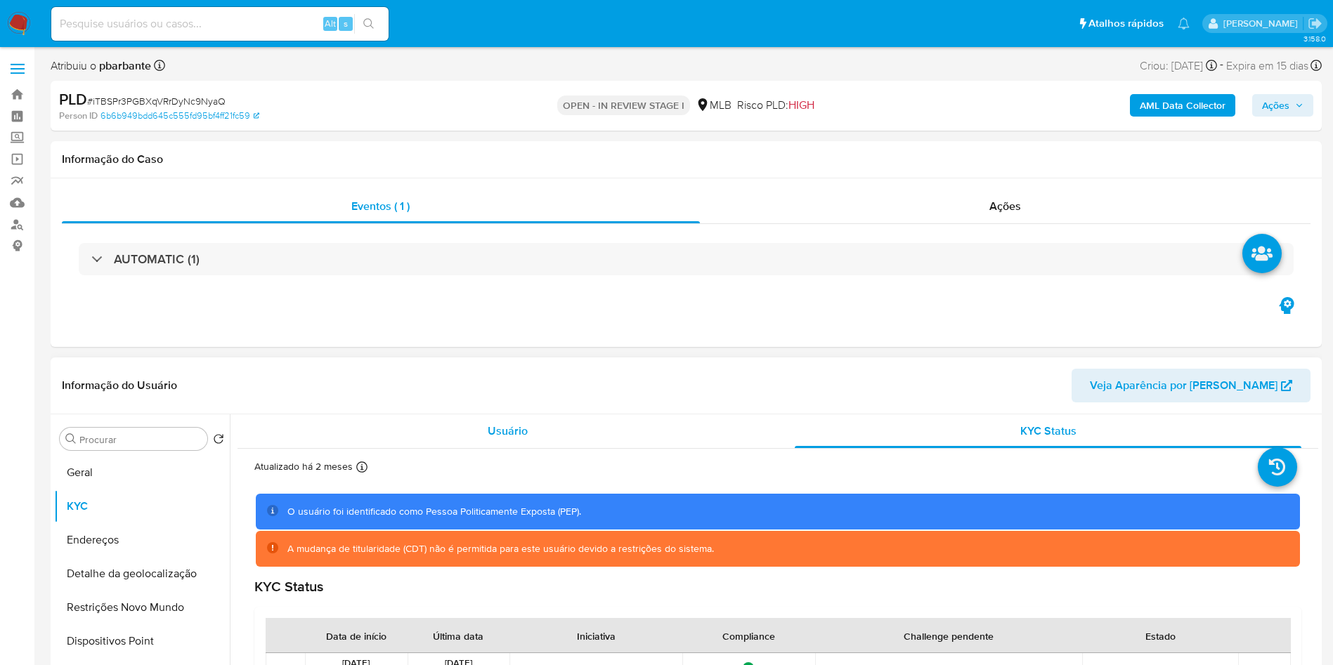
click at [477, 448] on div "Usuário" at bounding box center [507, 432] width 507 height 34
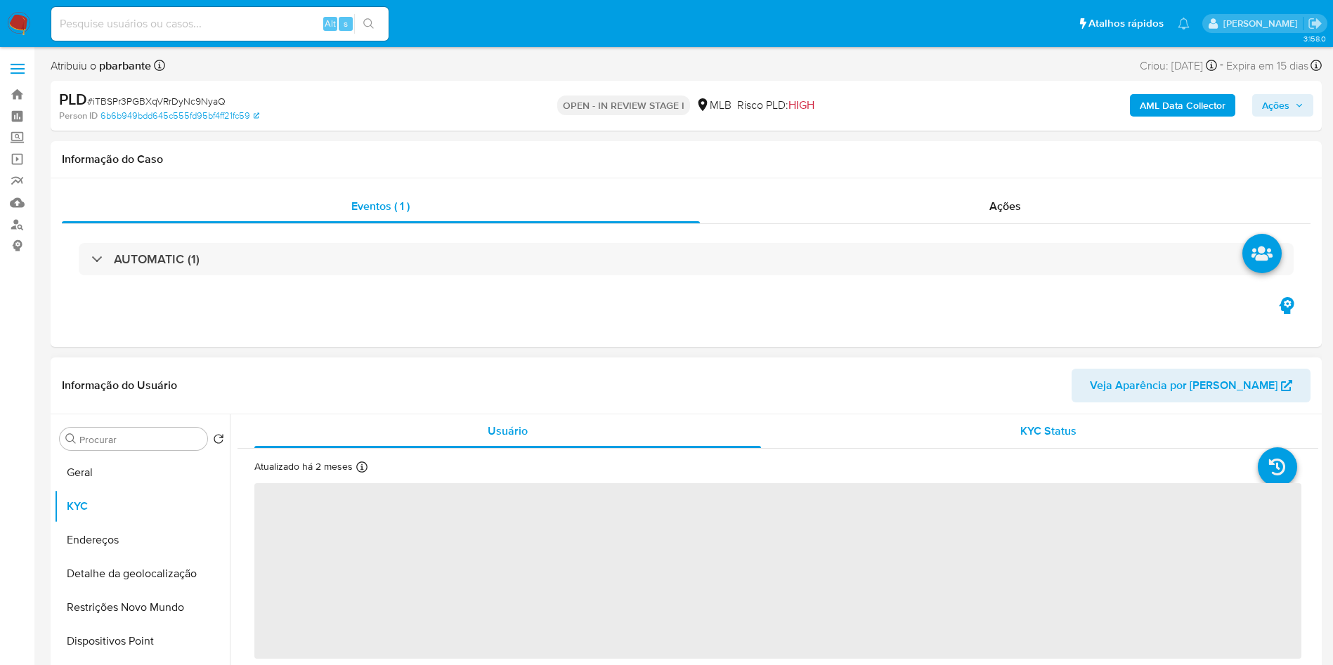
click at [1103, 448] on div "KYC Status" at bounding box center [1048, 432] width 507 height 34
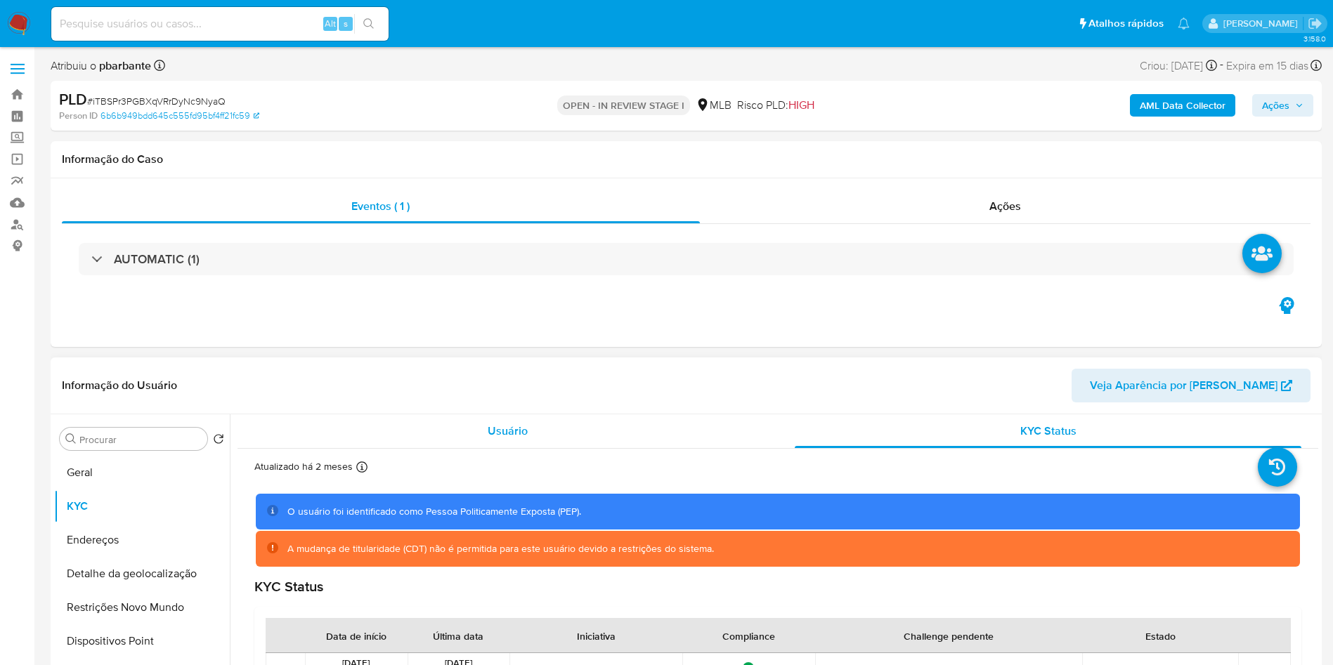
click at [496, 439] on span "Usuário" at bounding box center [508, 431] width 40 height 16
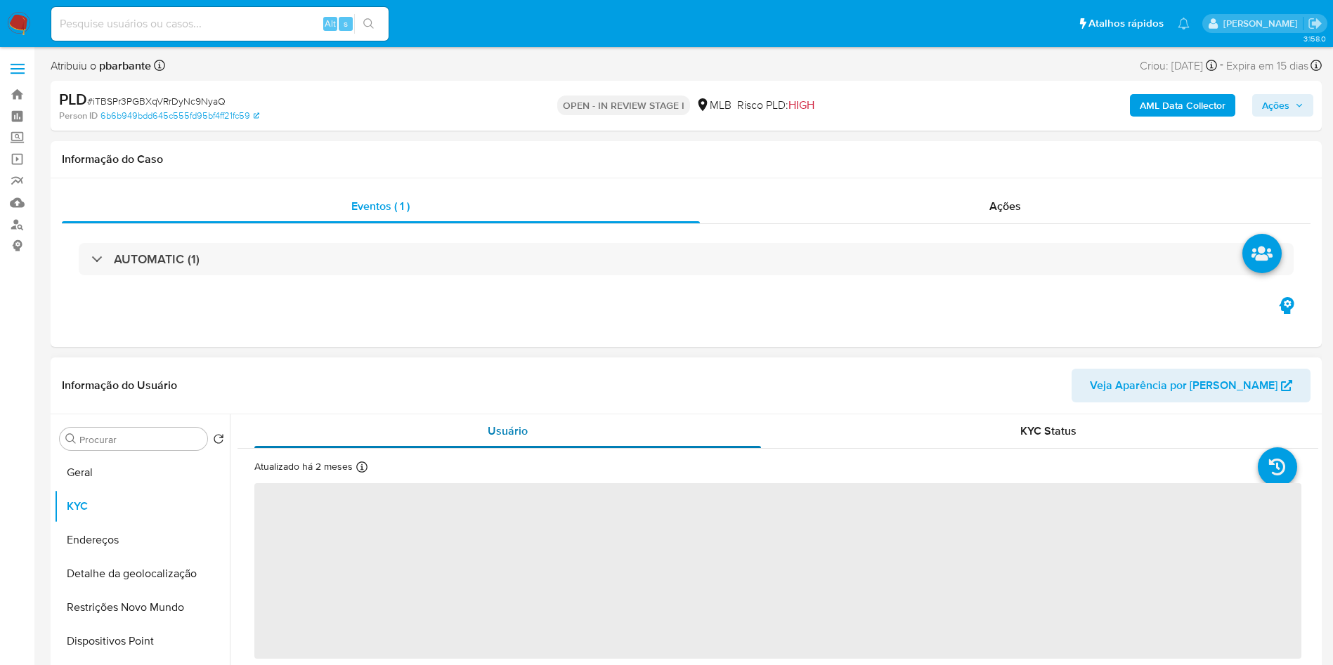
scroll to position [209, 0]
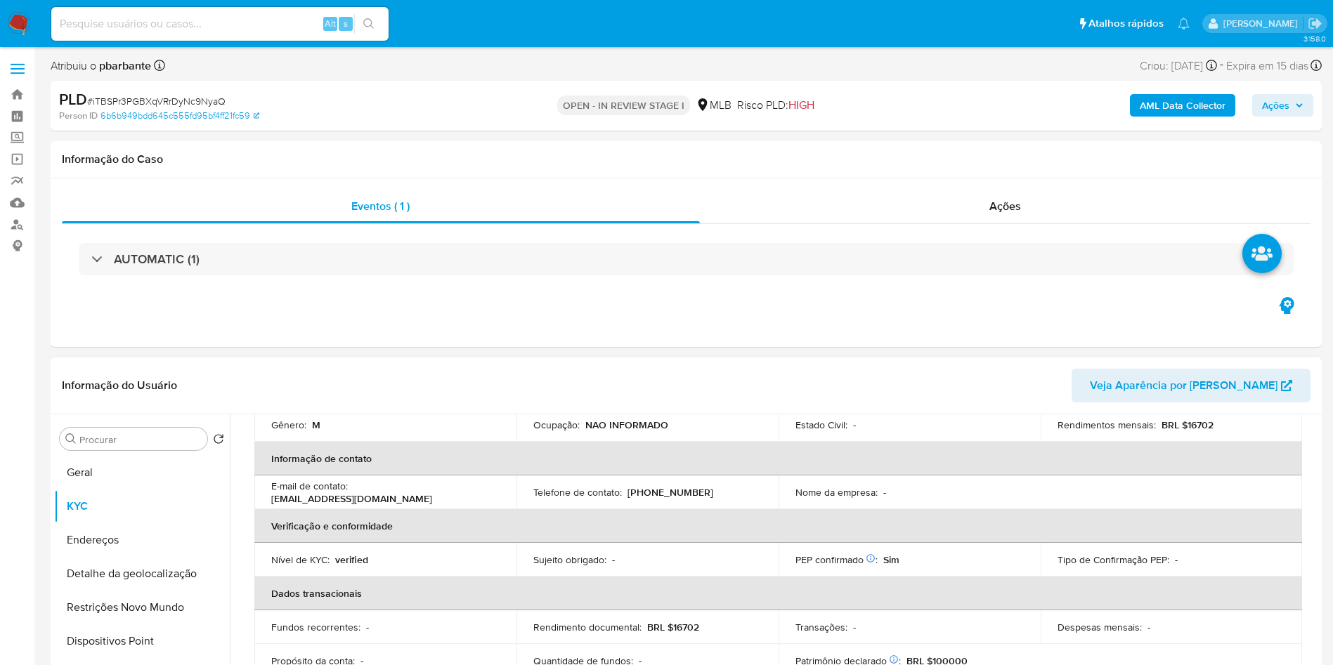
drag, startPoint x: 107, startPoint y: 515, endPoint x: 151, endPoint y: 477, distance: 58.3
click at [151, 477] on div "Procurar Retornar ao pedido padrão Geral KYC Endereços Detalhe da geolocalizaçã…" at bounding box center [142, 596] width 176 height 358
click at [65, 490] on button "Geral" at bounding box center [136, 473] width 164 height 34
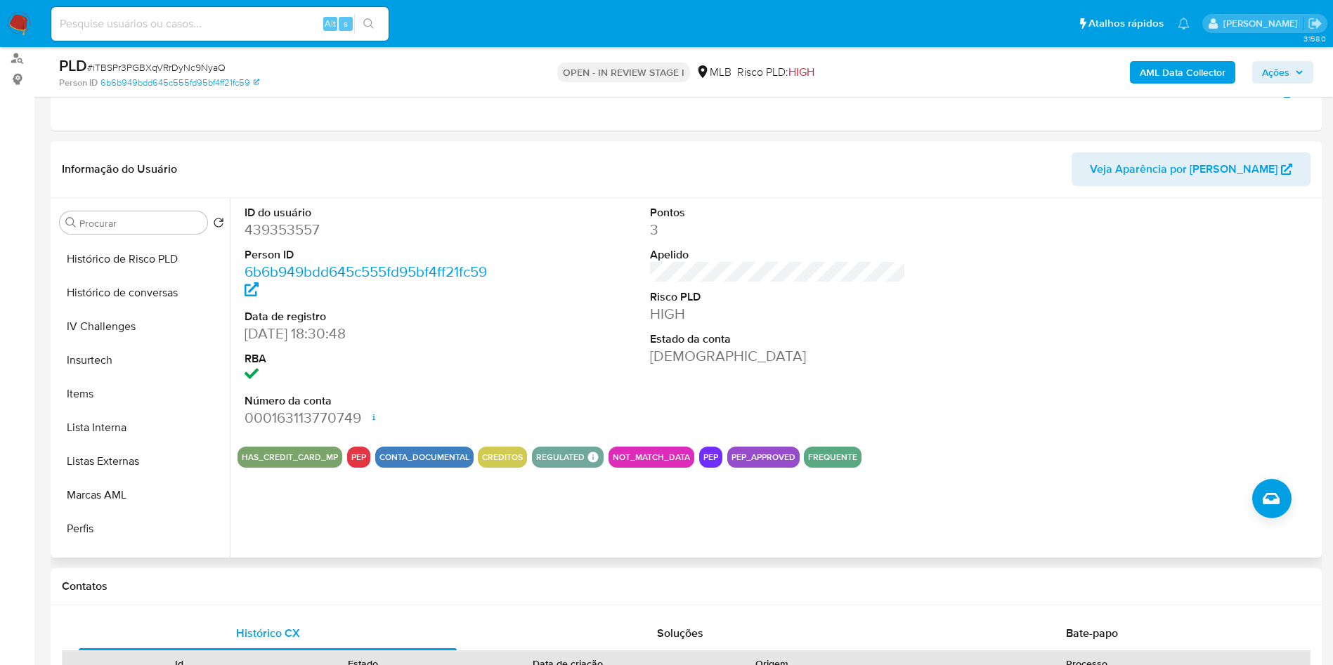
scroll to position [540, 0]
click at [114, 473] on button "Listas Externas" at bounding box center [142, 459] width 176 height 34
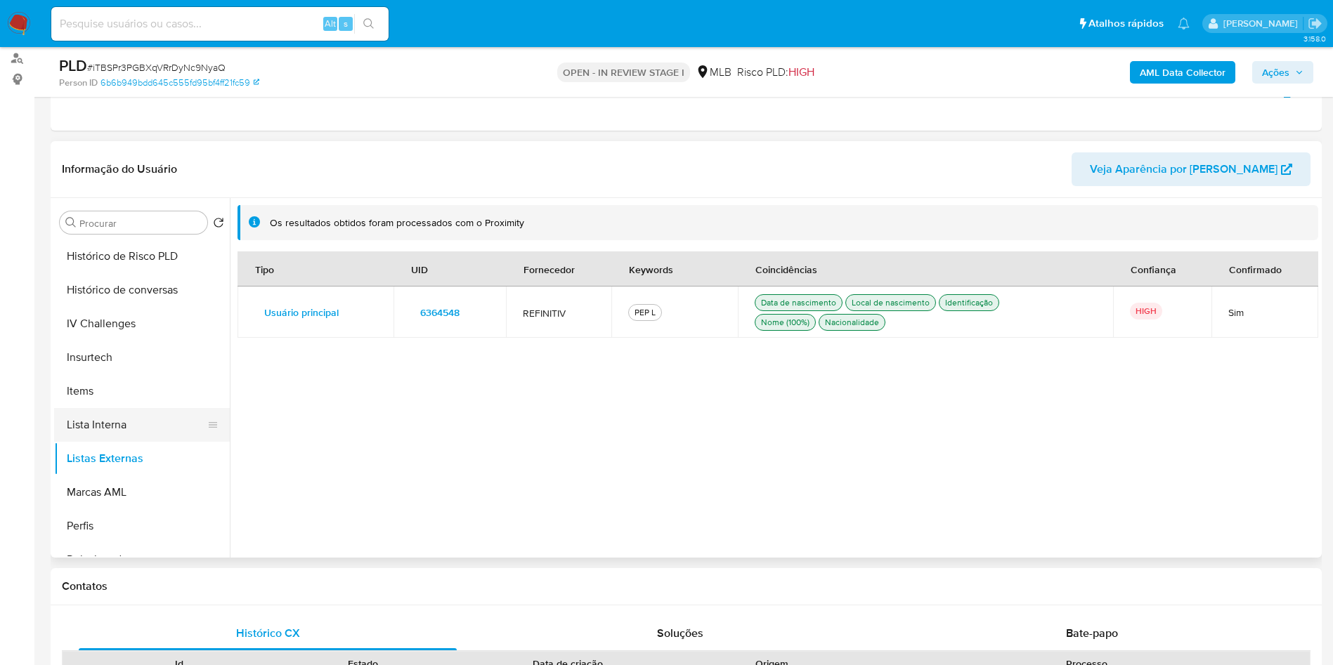
click at [123, 442] on button "Lista Interna" at bounding box center [136, 425] width 164 height 34
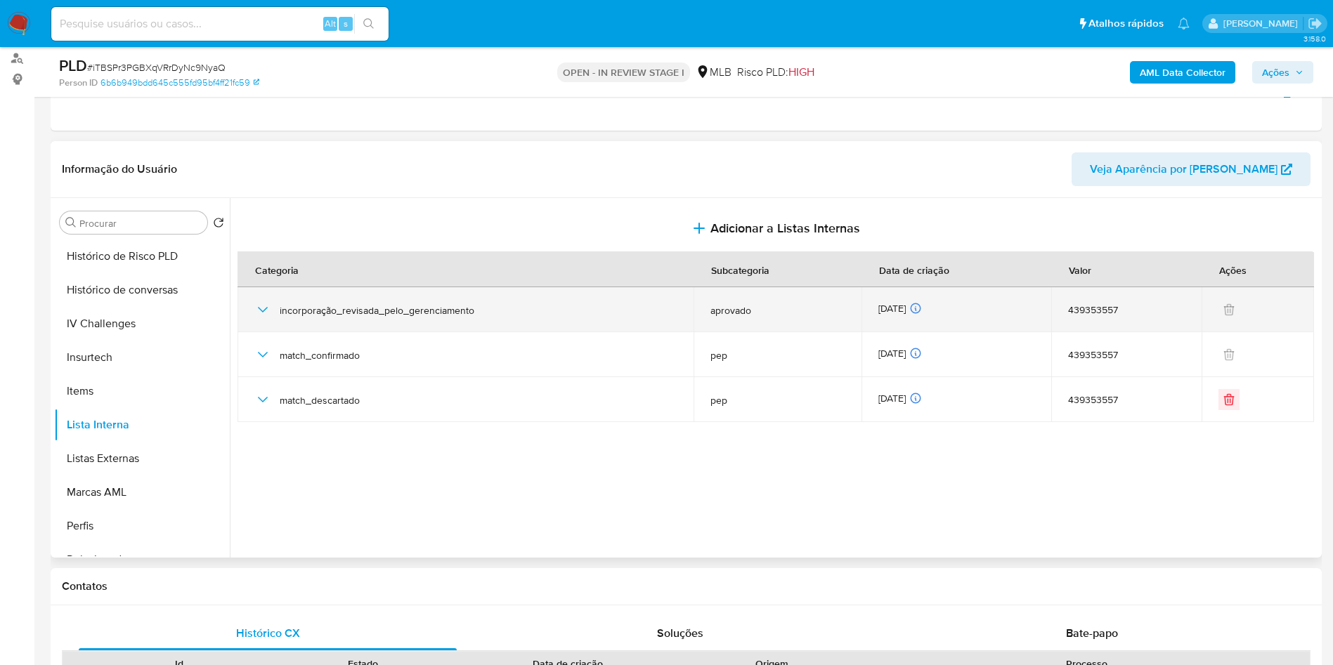
click at [268, 318] on icon "button" at bounding box center [262, 309] width 17 height 17
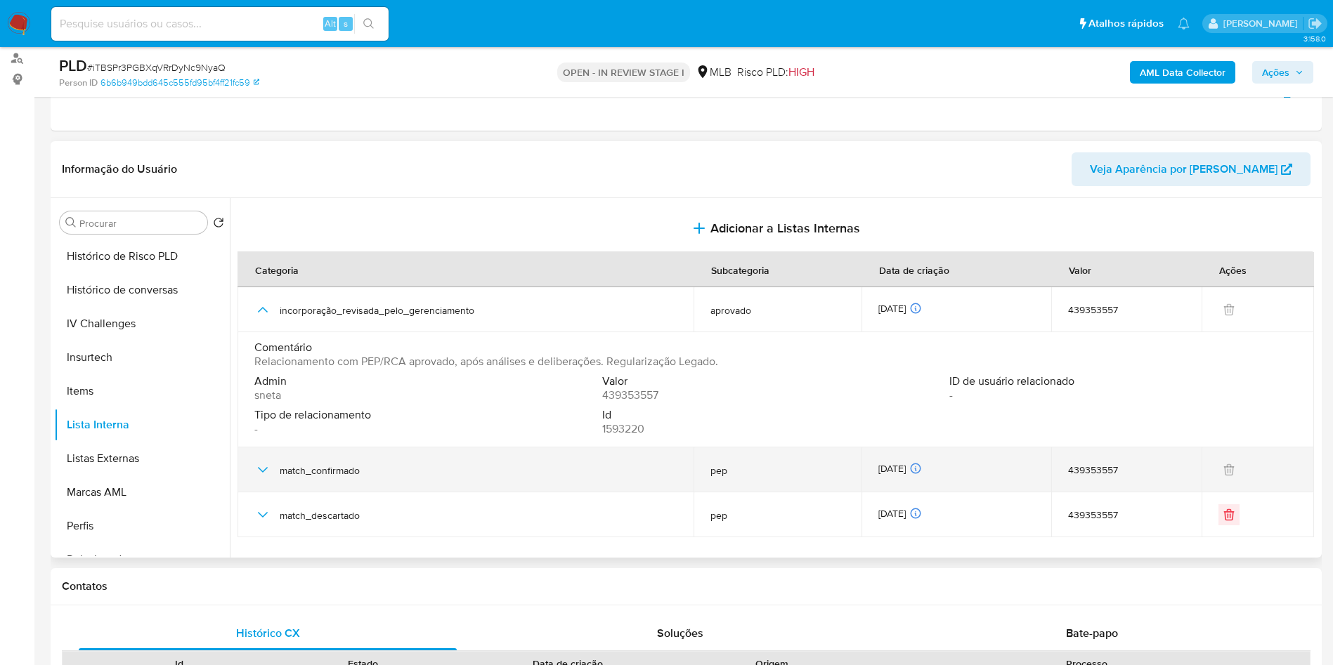
click at [264, 479] on icon "button" at bounding box center [262, 470] width 17 height 17
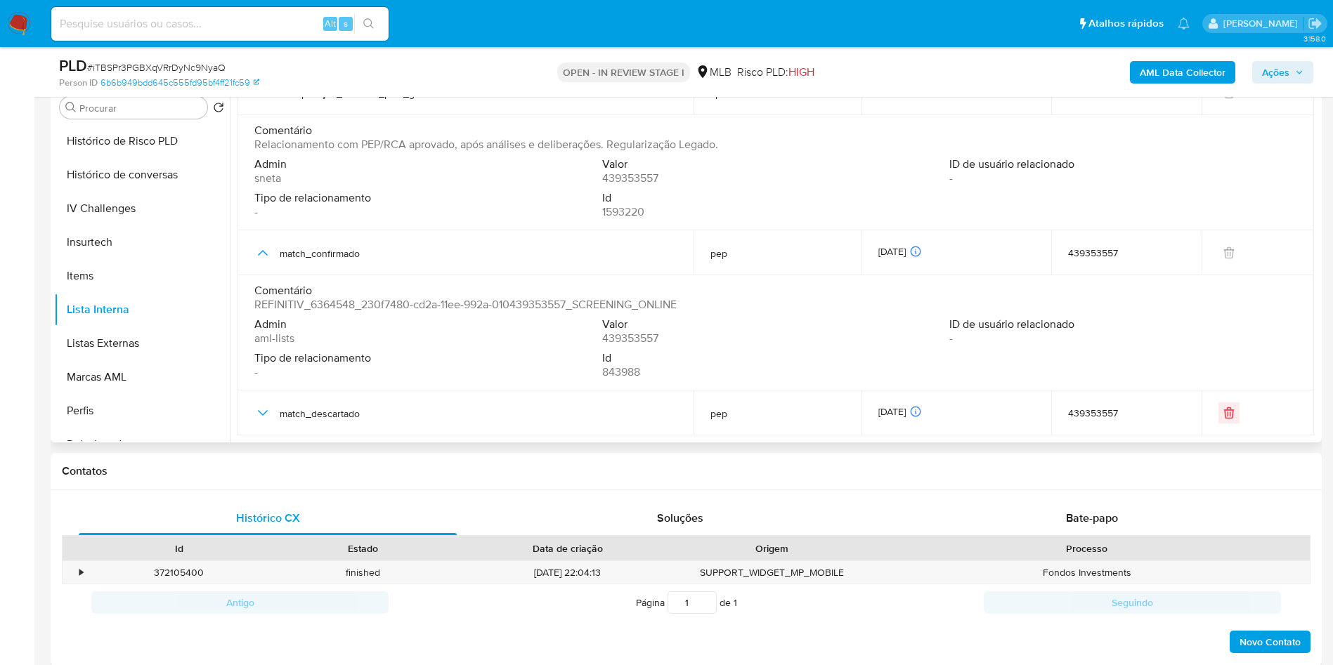
scroll to position [287, 0]
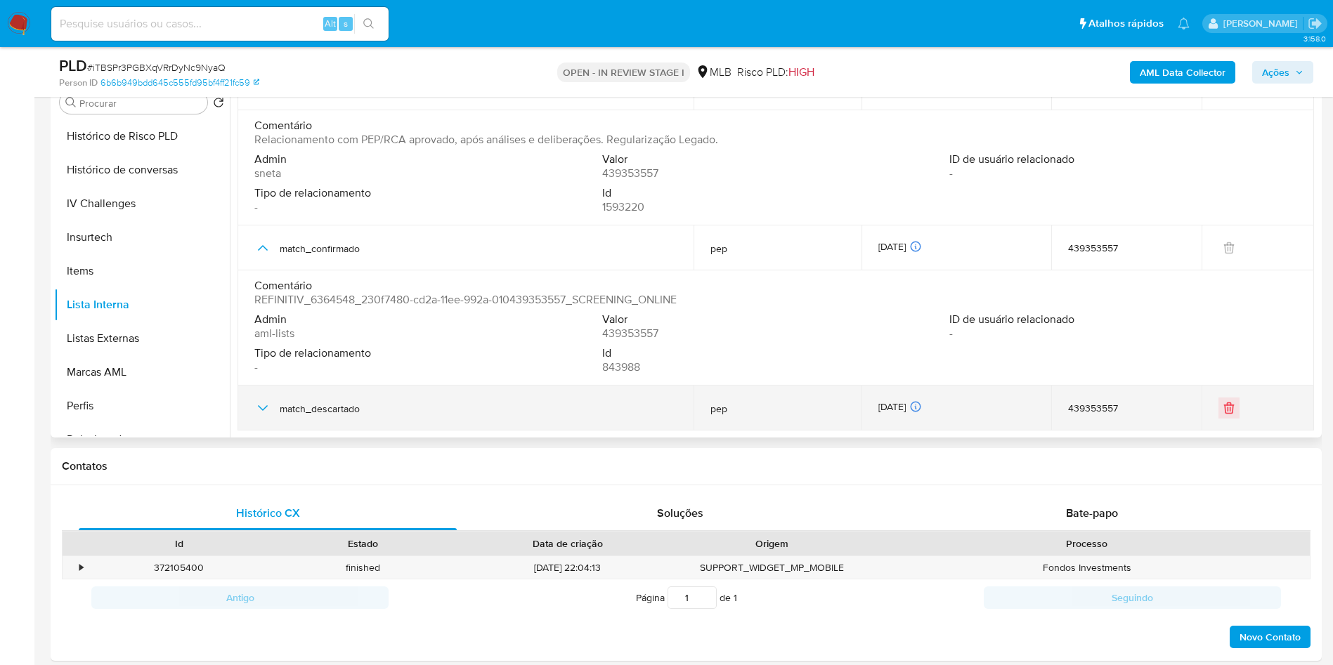
click at [264, 417] on icon "button" at bounding box center [262, 408] width 17 height 17
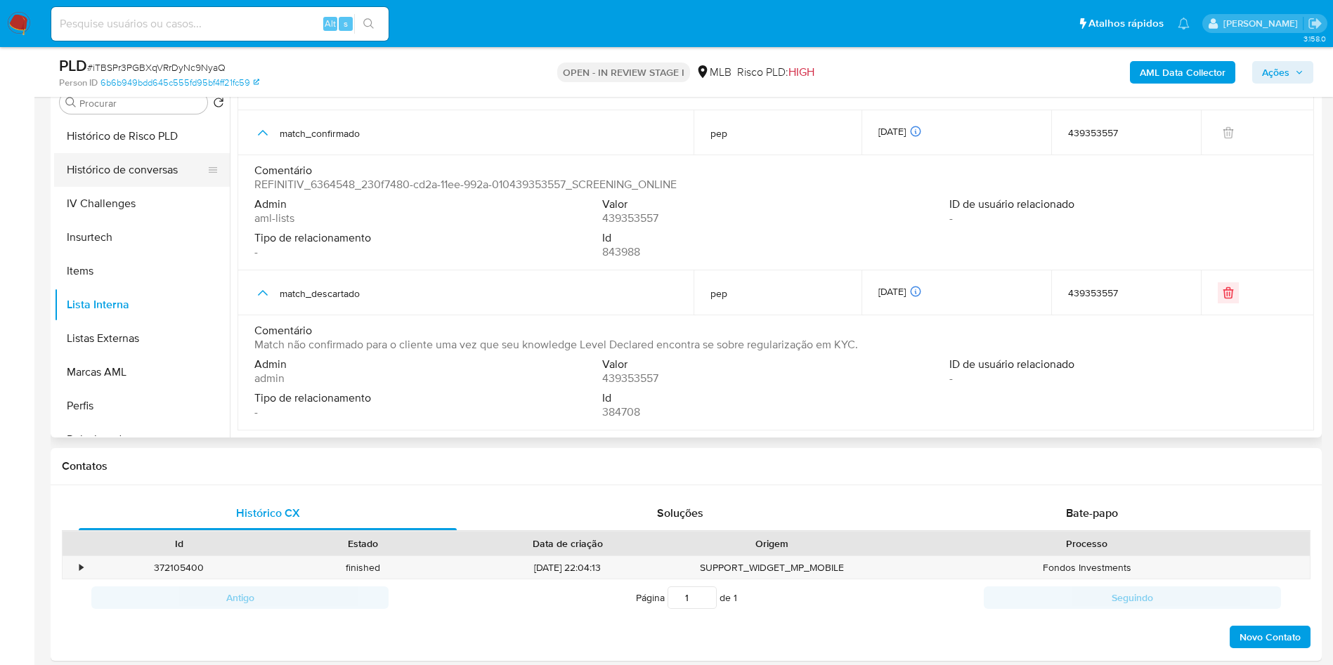
scroll to position [0, 0]
click at [88, 187] on button "KYC" at bounding box center [136, 170] width 164 height 34
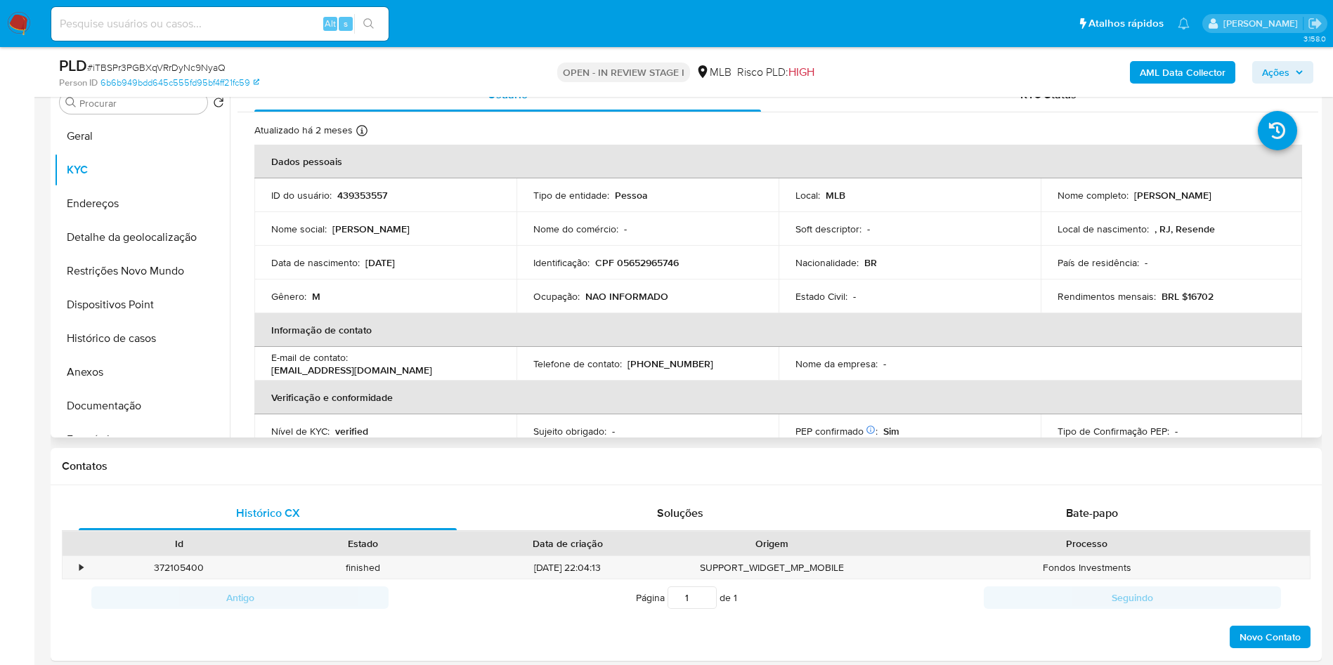
scroll to position [585, 0]
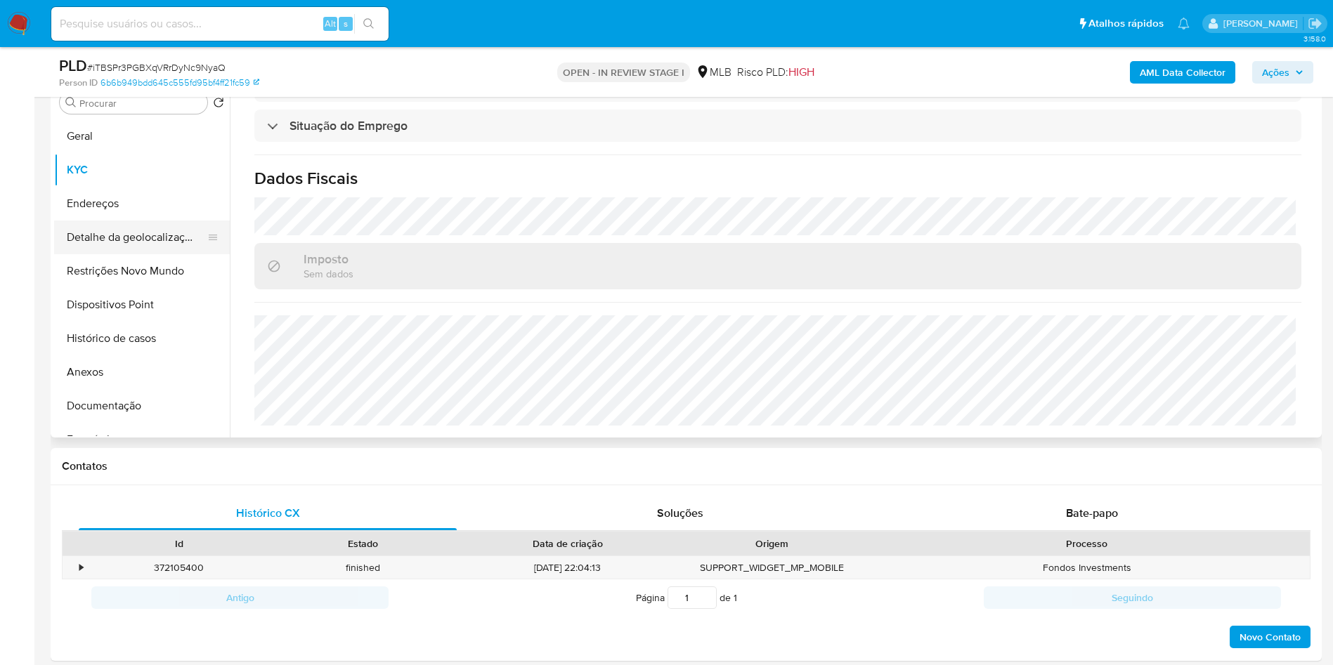
click at [159, 252] on button "Detalhe da geolocalização" at bounding box center [136, 238] width 164 height 34
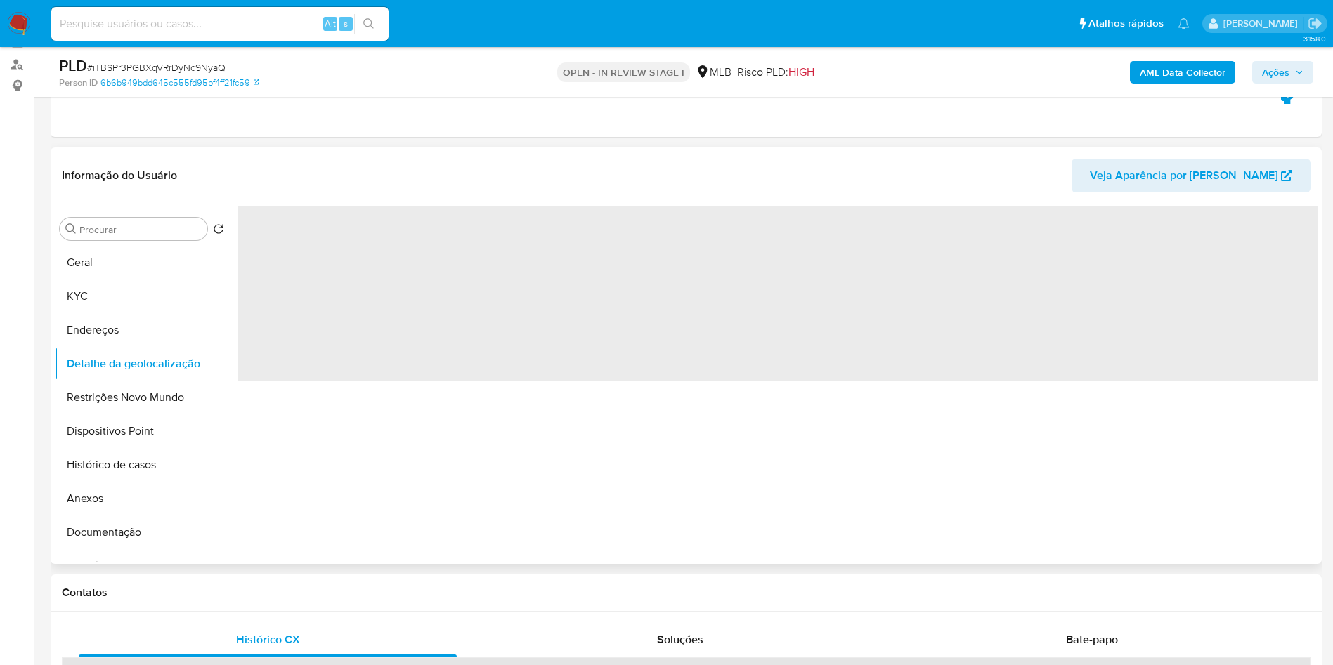
scroll to position [162, 0]
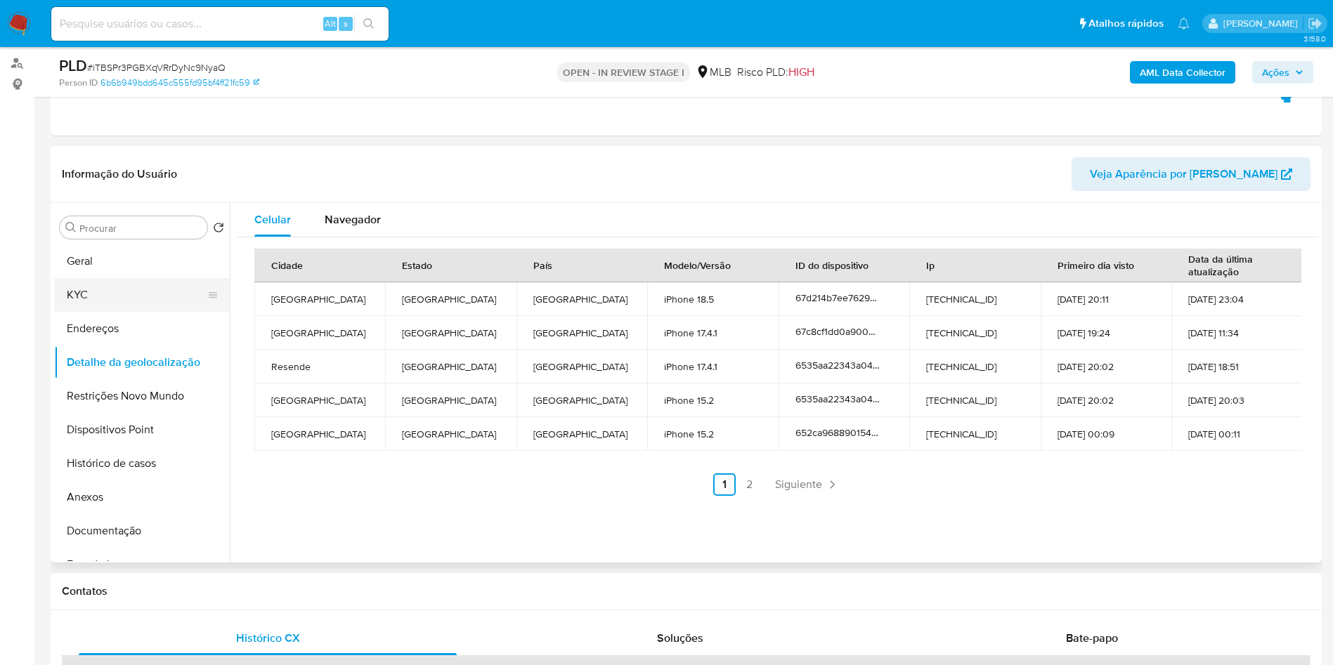
click at [107, 312] on button "KYC" at bounding box center [136, 295] width 164 height 34
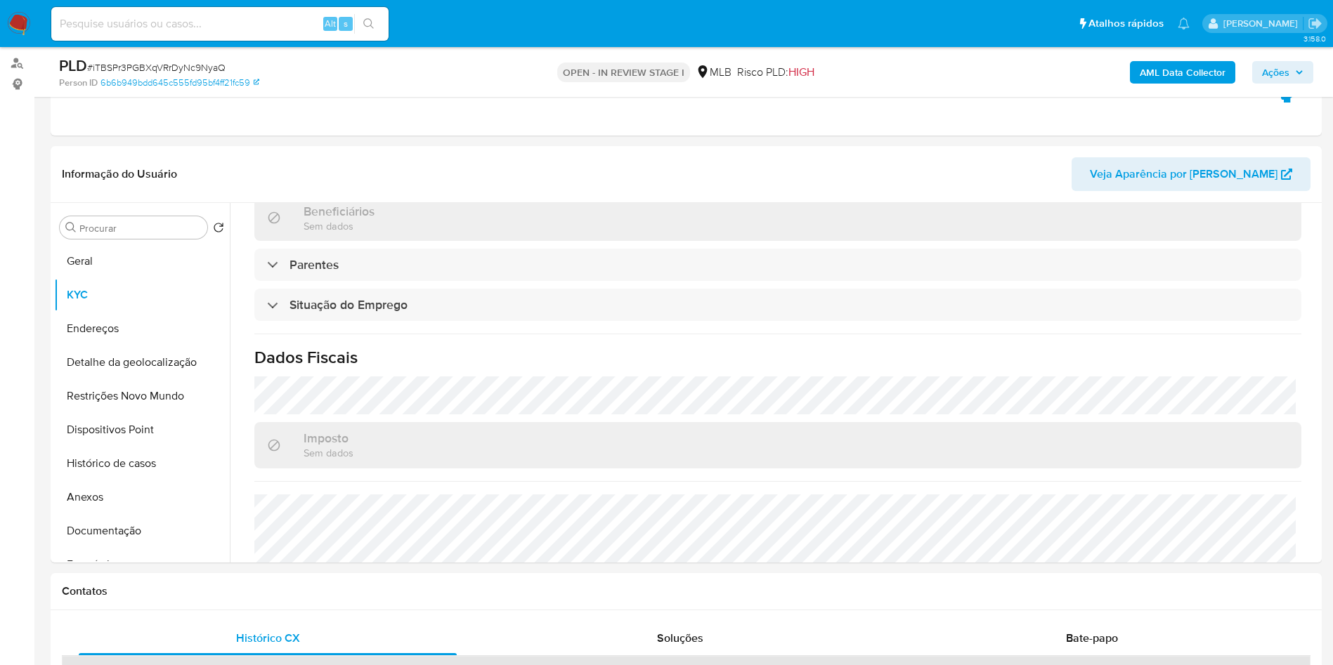
scroll to position [560, 0]
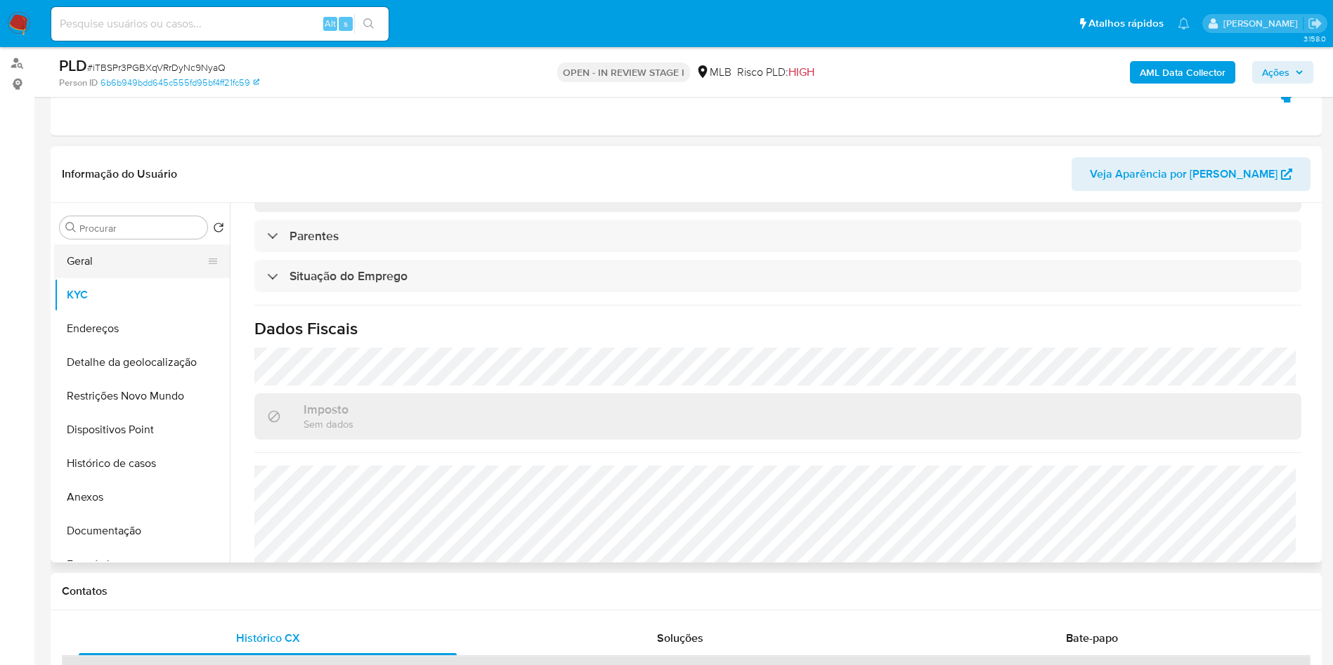
click at [115, 278] on button "Geral" at bounding box center [136, 262] width 164 height 34
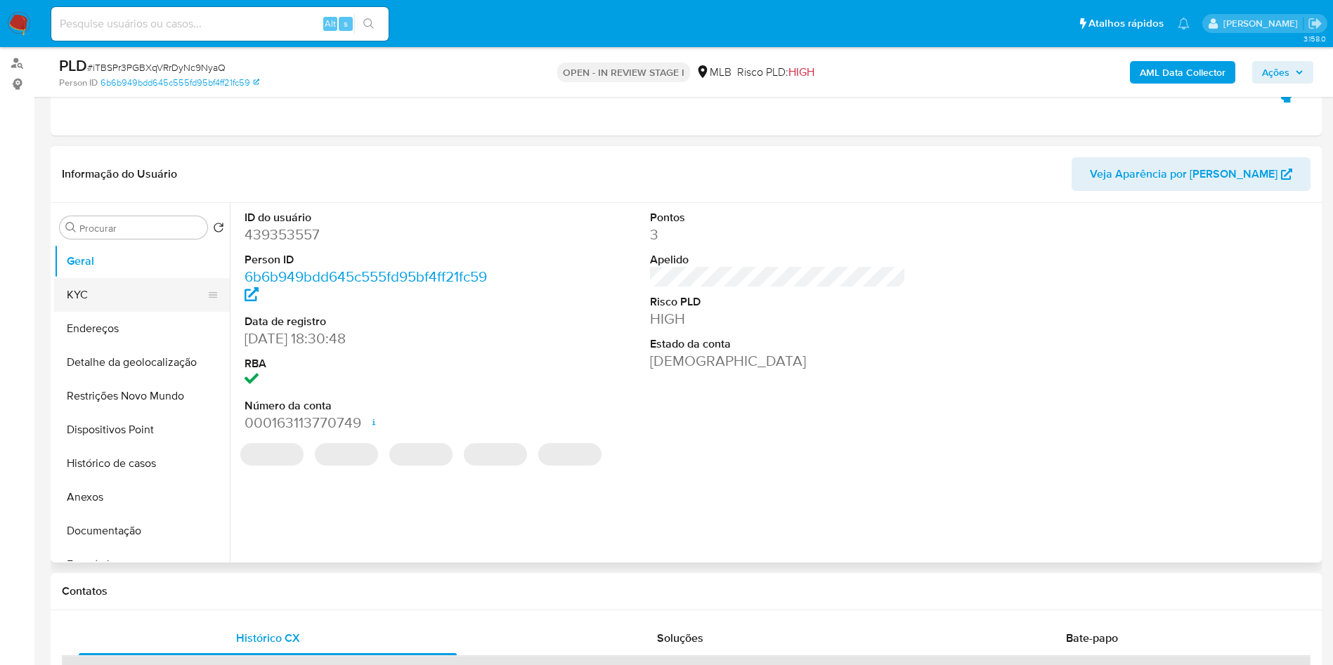
click at [115, 312] on button "KYC" at bounding box center [136, 295] width 164 height 34
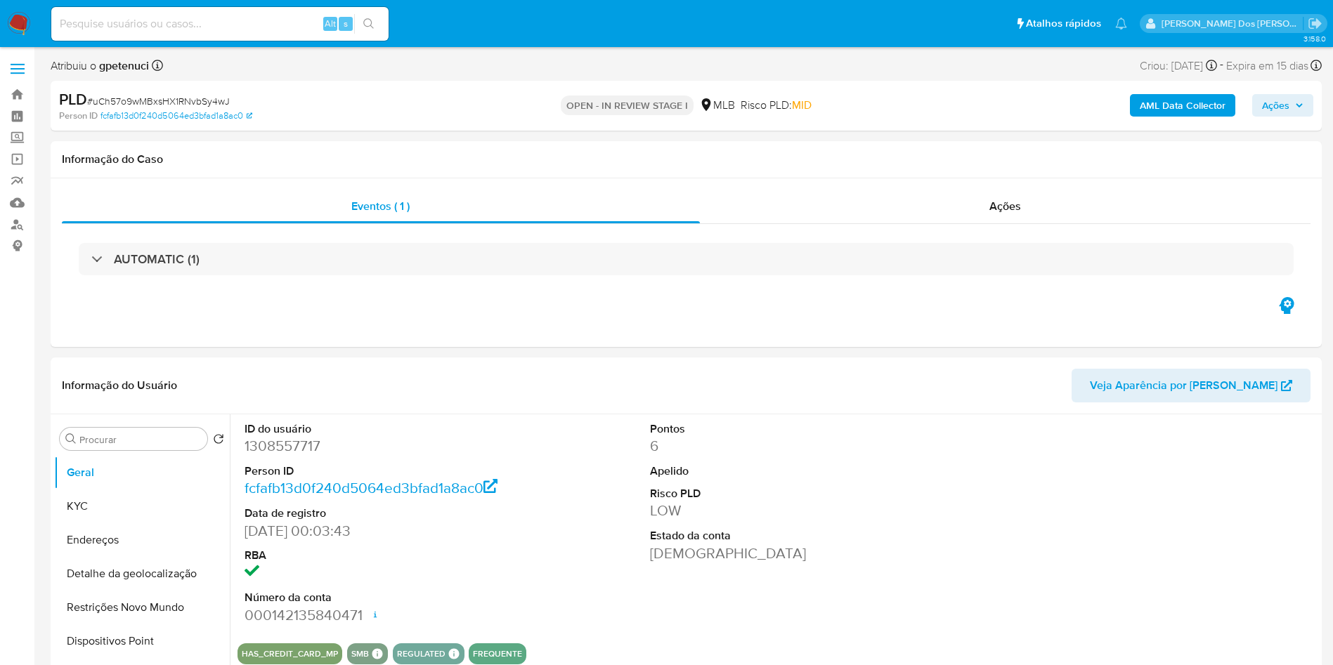
select select "10"
paste input "neJZFQYo3VW9tckYfDntygYR"
click at [233, 22] on input at bounding box center [219, 24] width 337 height 18
type input "neJZFQYo3VW9tckYfDntygYR"
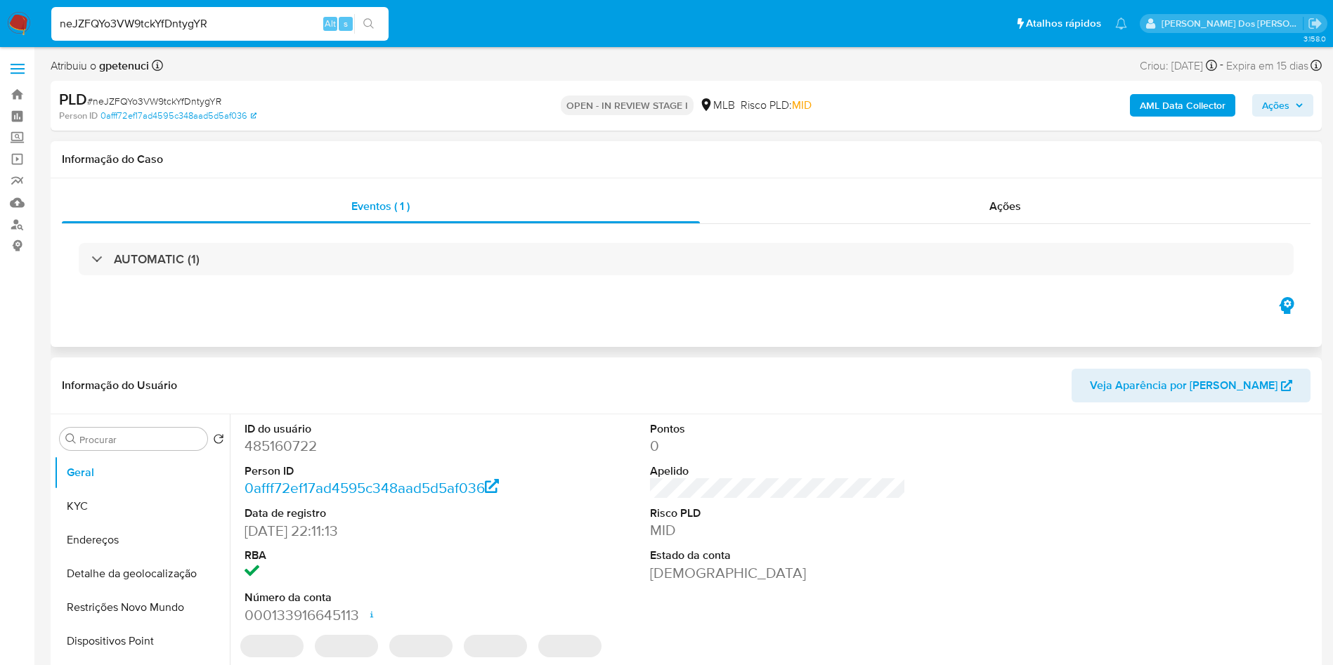
select select "10"
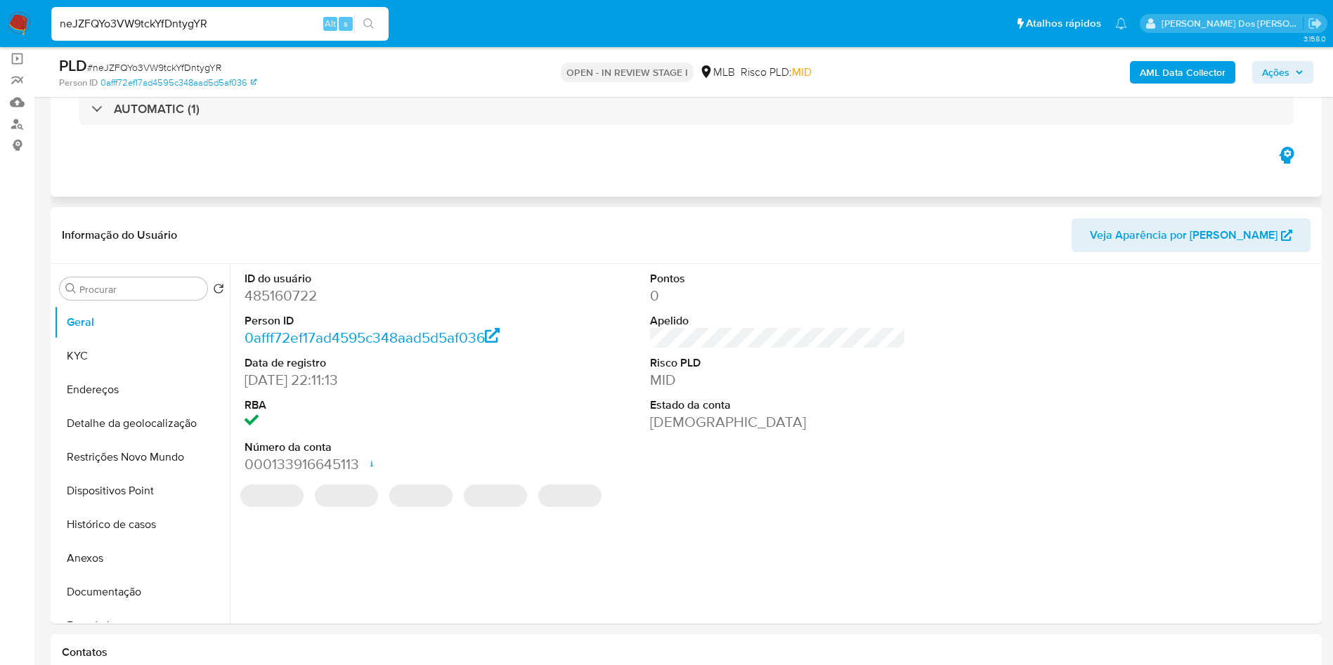
scroll to position [101, 0]
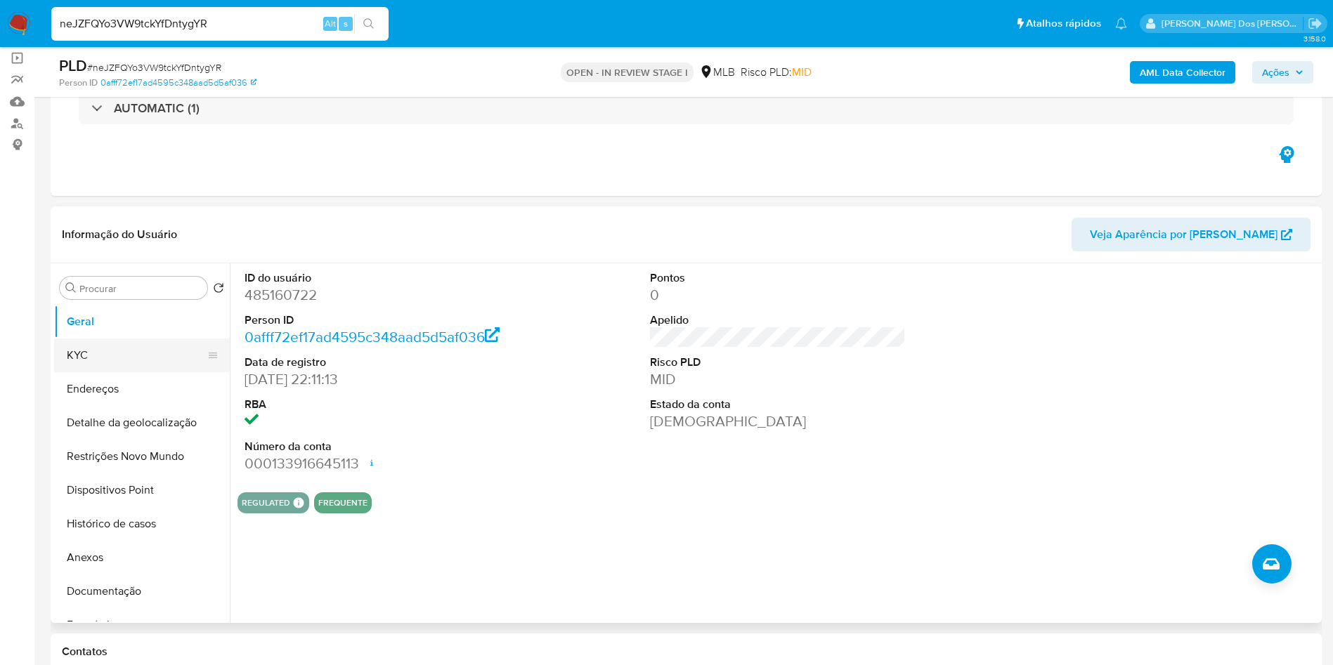
click at [113, 372] on button "KYC" at bounding box center [136, 356] width 164 height 34
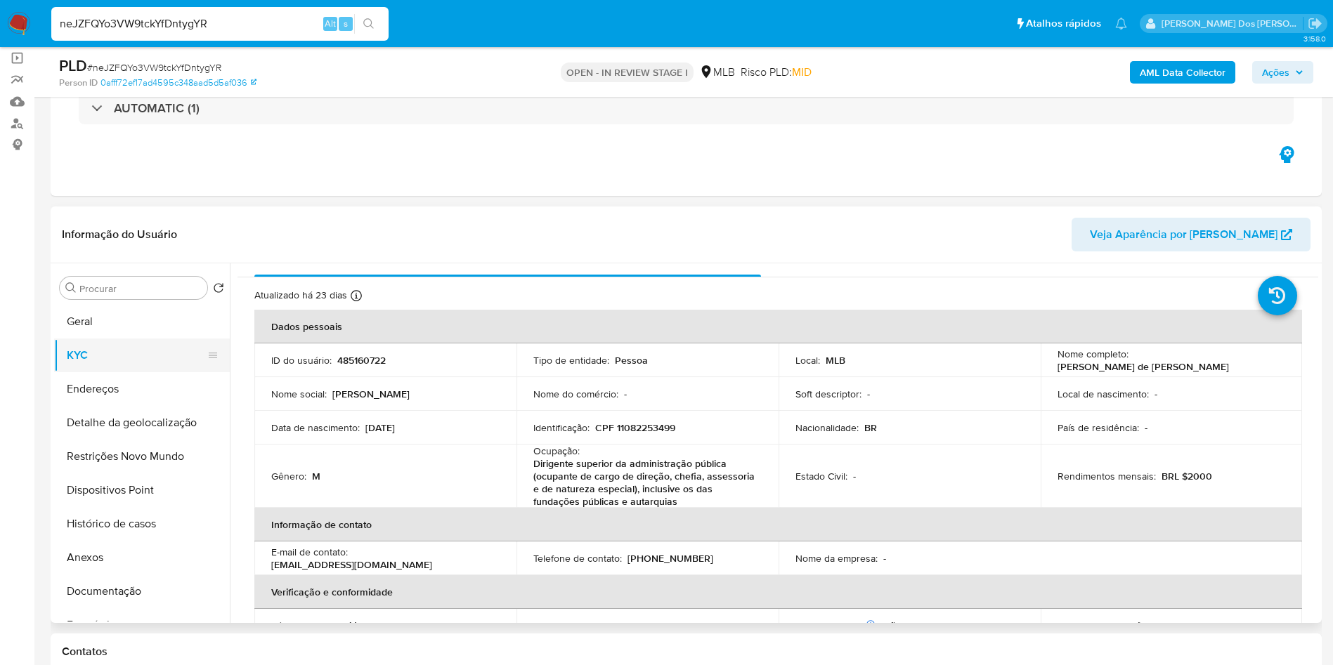
scroll to position [21, 0]
click at [126, 609] on button "Documentação" at bounding box center [136, 592] width 164 height 34
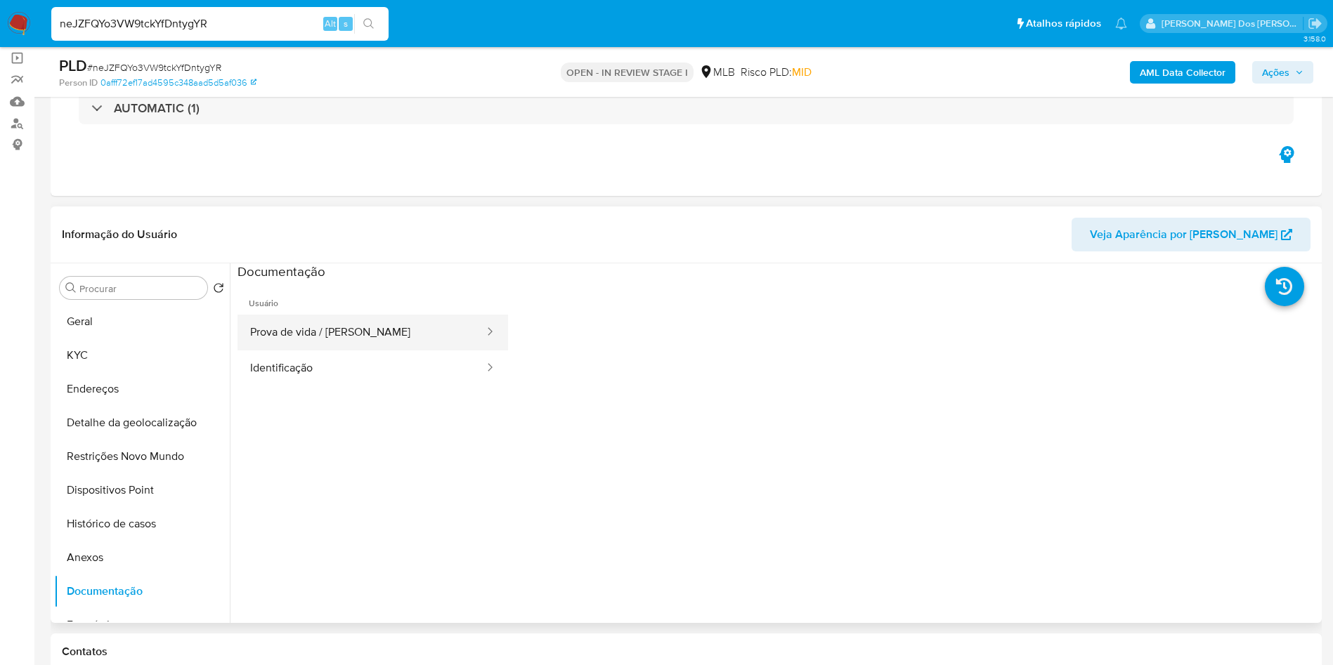
click at [355, 351] on button "Prova de vida / Selfie" at bounding box center [362, 333] width 248 height 36
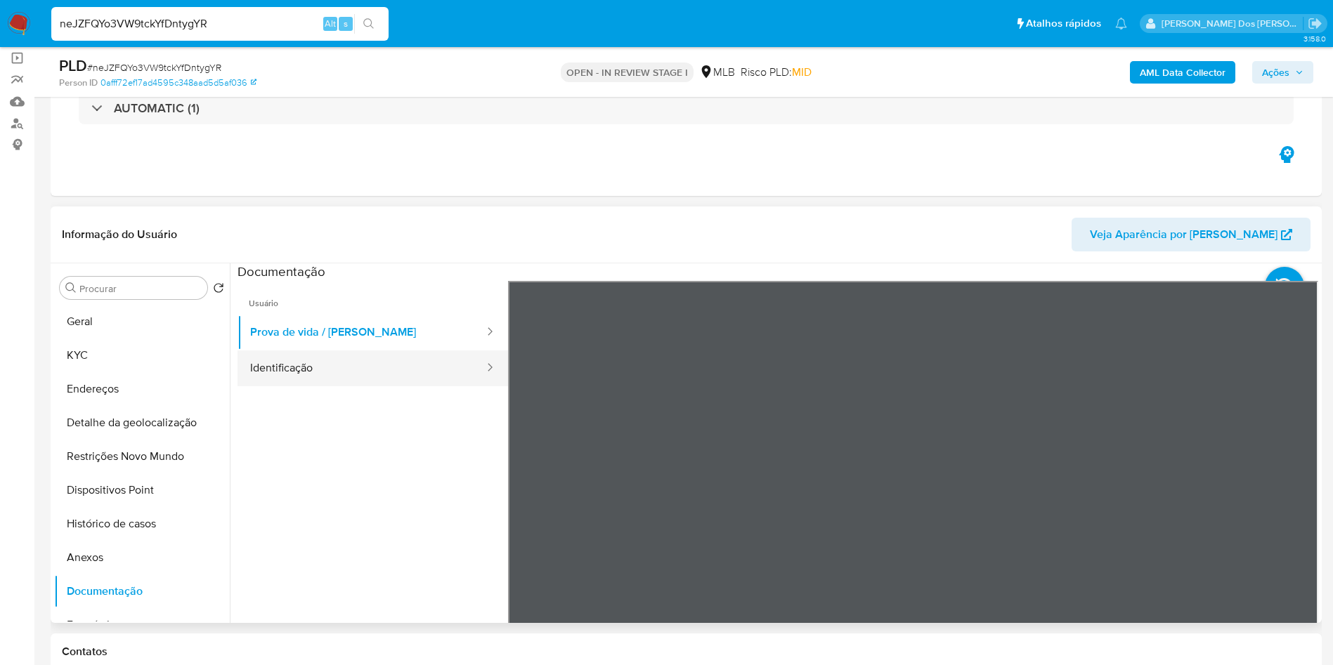
click at [352, 386] on button "Identificação" at bounding box center [362, 369] width 248 height 36
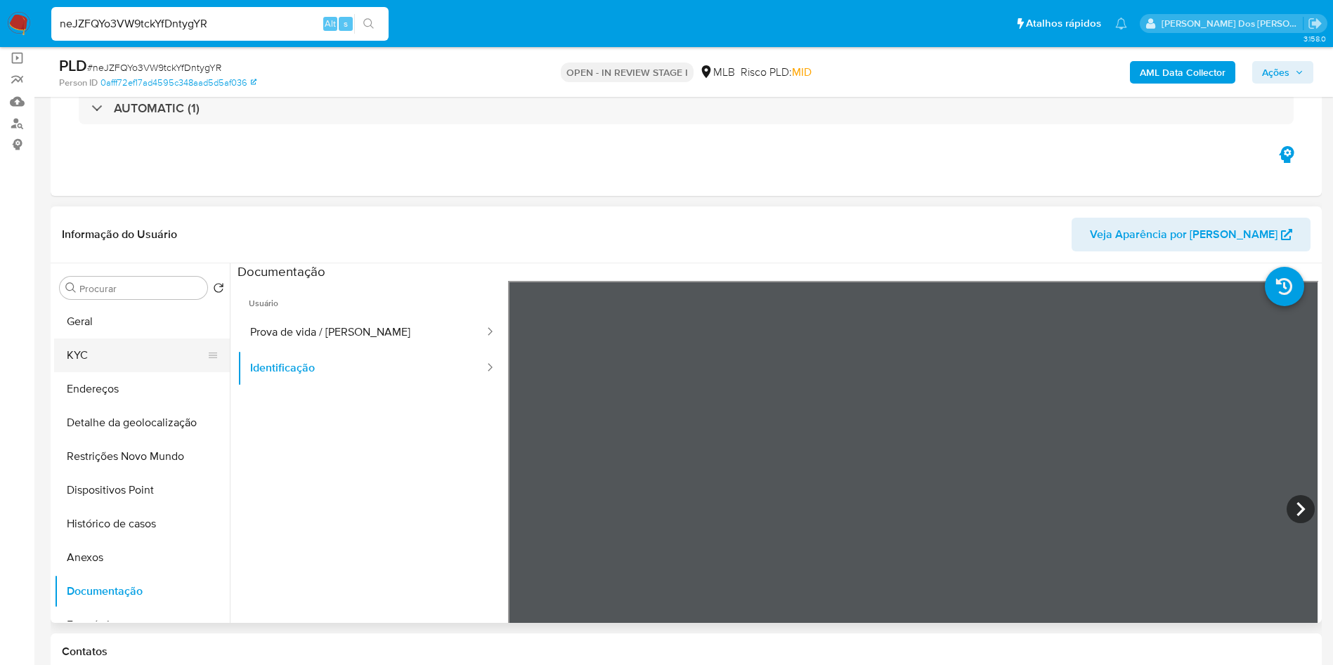
click at [88, 372] on button "KYC" at bounding box center [136, 356] width 164 height 34
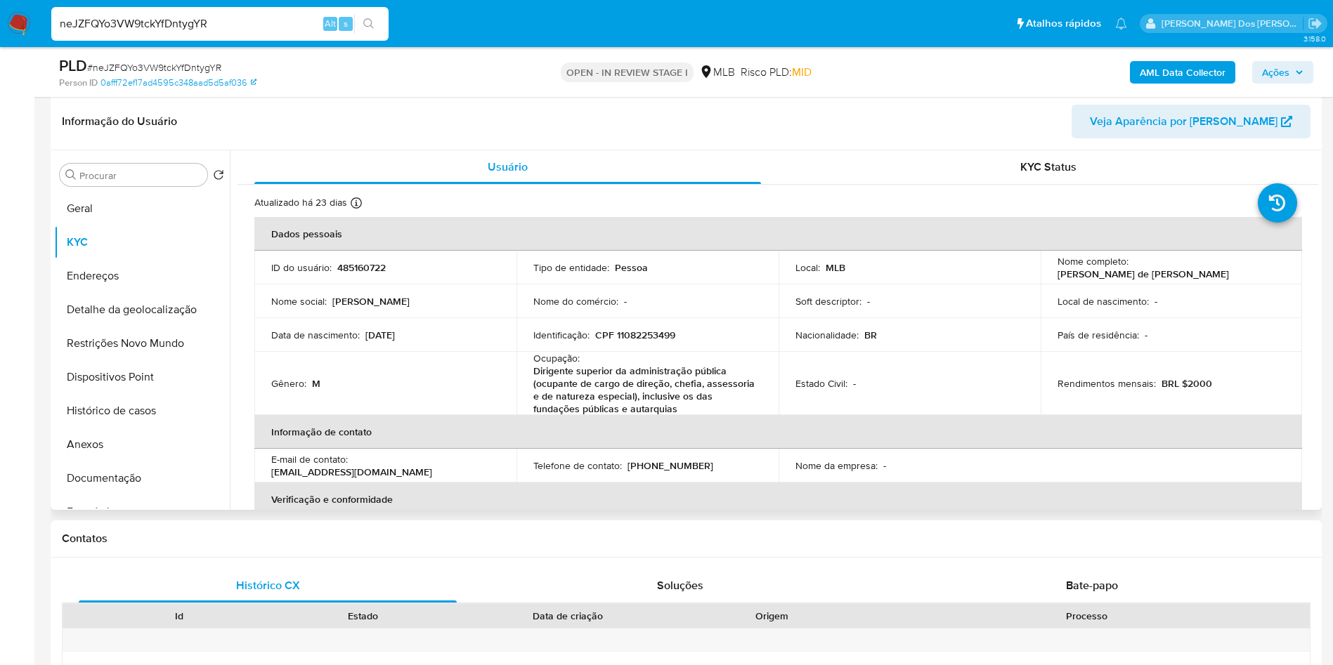
scroll to position [615, 0]
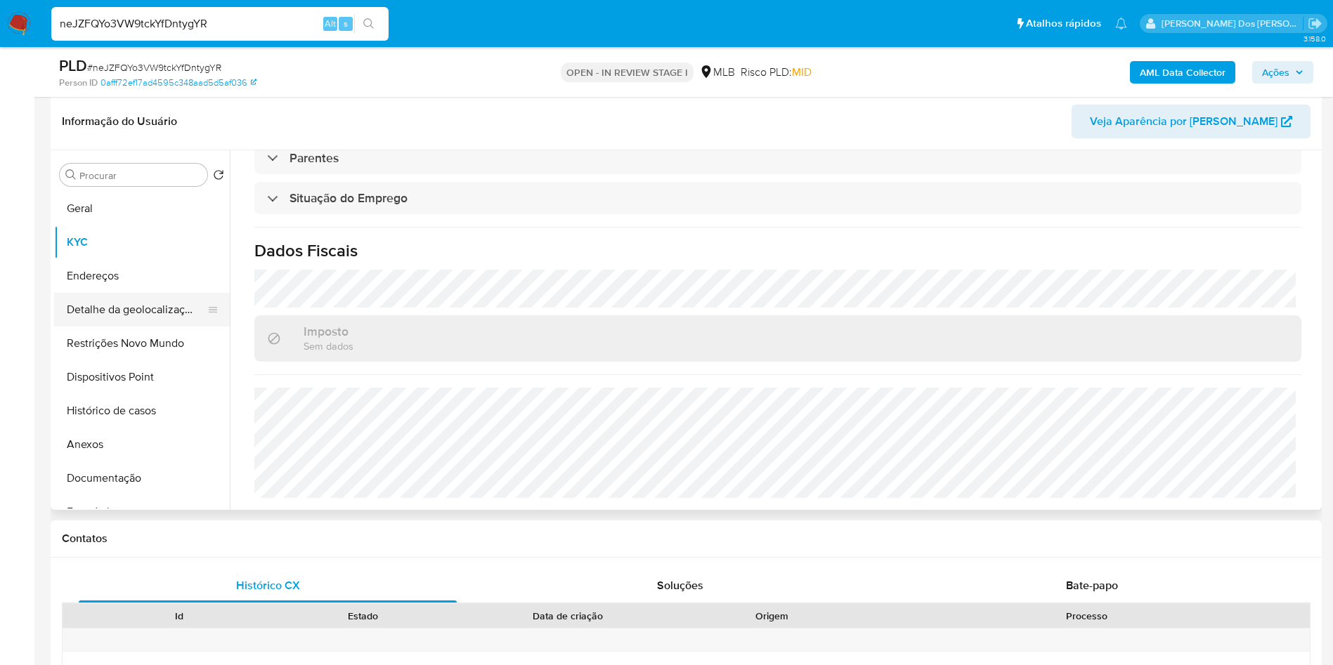
click at [143, 327] on button "Detalhe da geolocalização" at bounding box center [136, 310] width 164 height 34
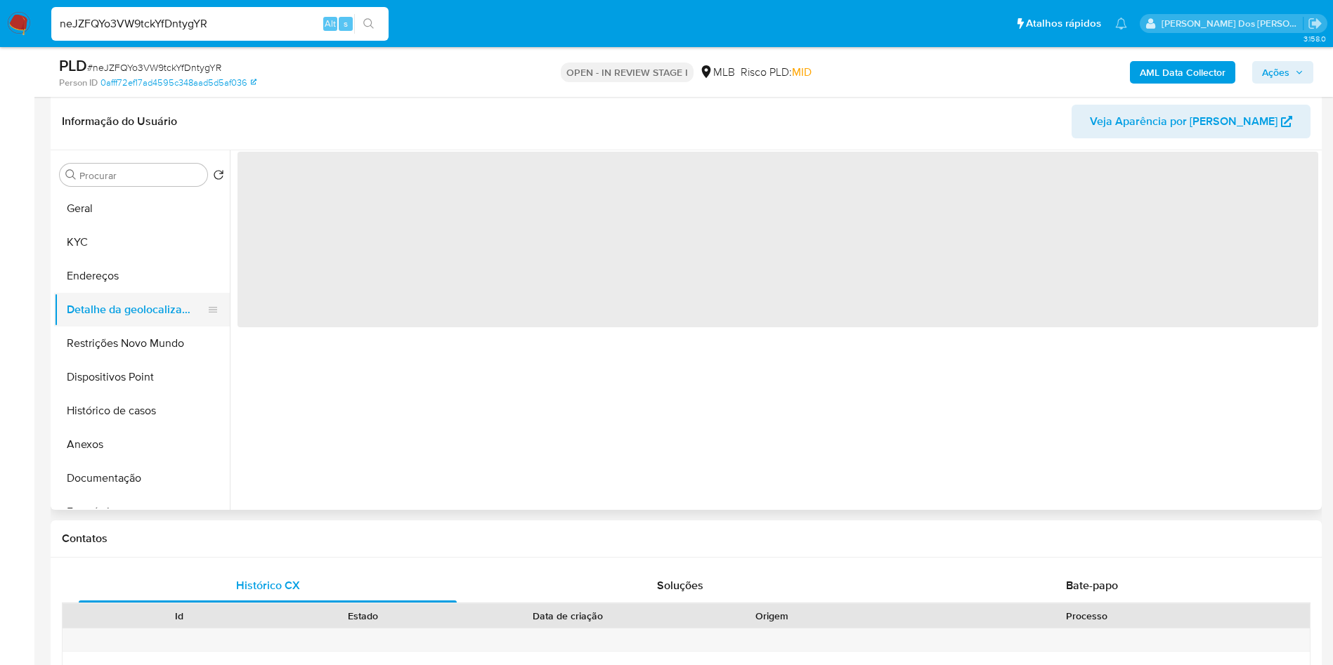
scroll to position [0, 0]
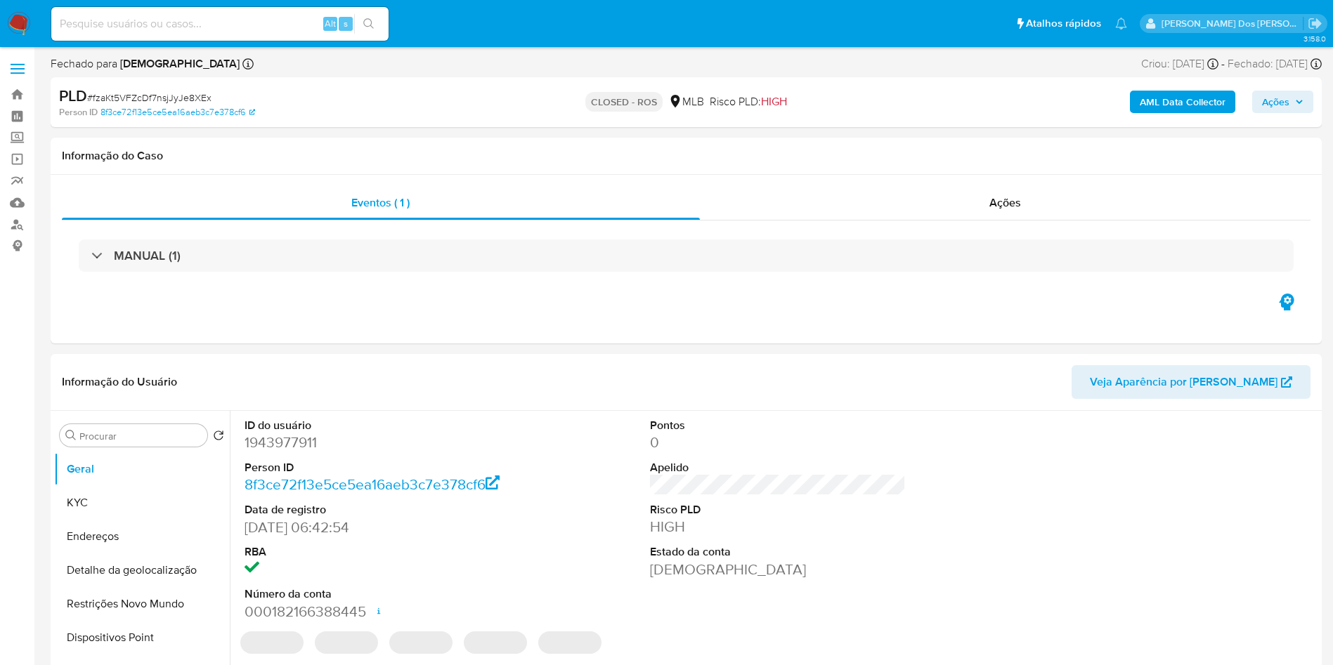
select select "10"
